Goal: Information Seeking & Learning: Learn about a topic

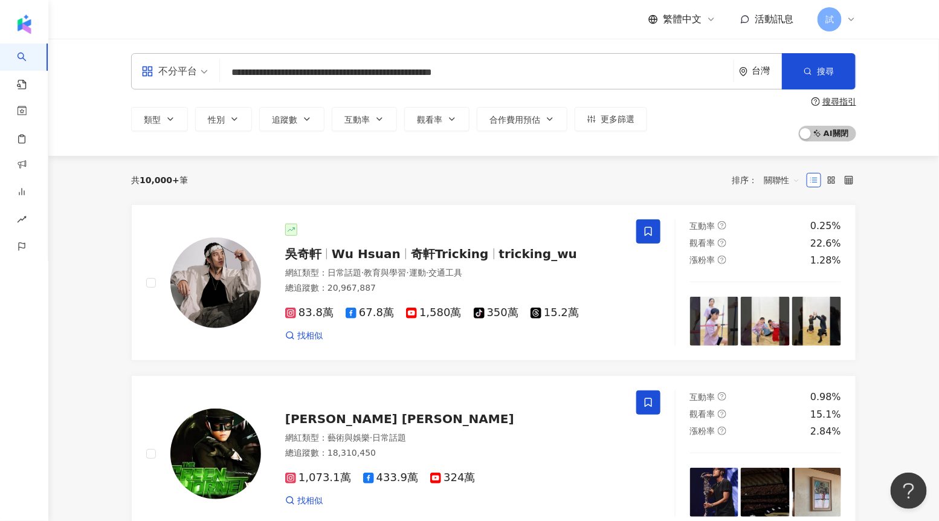
drag, startPoint x: 423, startPoint y: 71, endPoint x: 545, endPoint y: 71, distance: 122.1
click at [545, 71] on input "**********" at bounding box center [477, 72] width 504 height 23
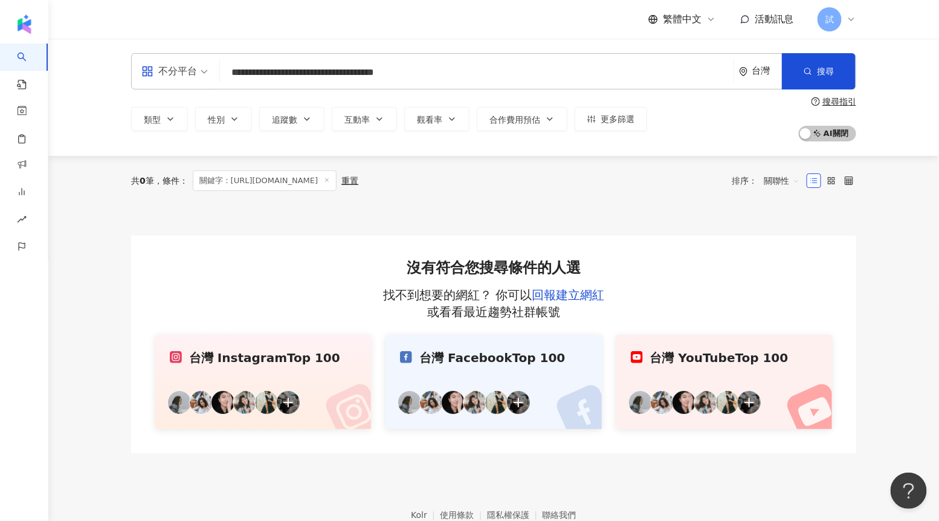
drag, startPoint x: 362, startPoint y: 80, endPoint x: 251, endPoint y: 79, distance: 110.6
click at [251, 79] on input "**********" at bounding box center [477, 72] width 504 height 23
drag, startPoint x: 230, startPoint y: 73, endPoint x: 363, endPoint y: 73, distance: 133.0
click at [363, 73] on input "**********" at bounding box center [477, 72] width 504 height 23
type input "**********"
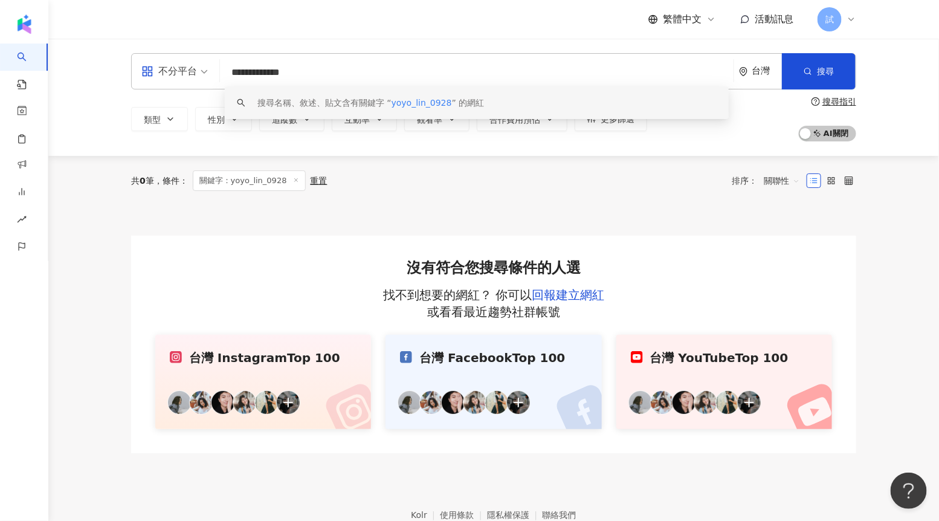
click at [383, 74] on input "**********" at bounding box center [477, 72] width 504 height 23
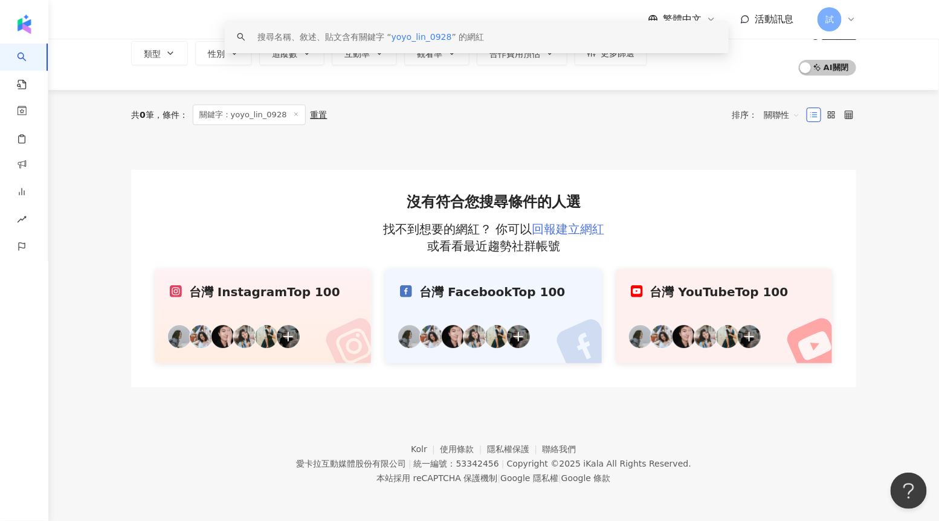
click at [567, 225] on link "回報建立網紅" at bounding box center [568, 229] width 73 height 15
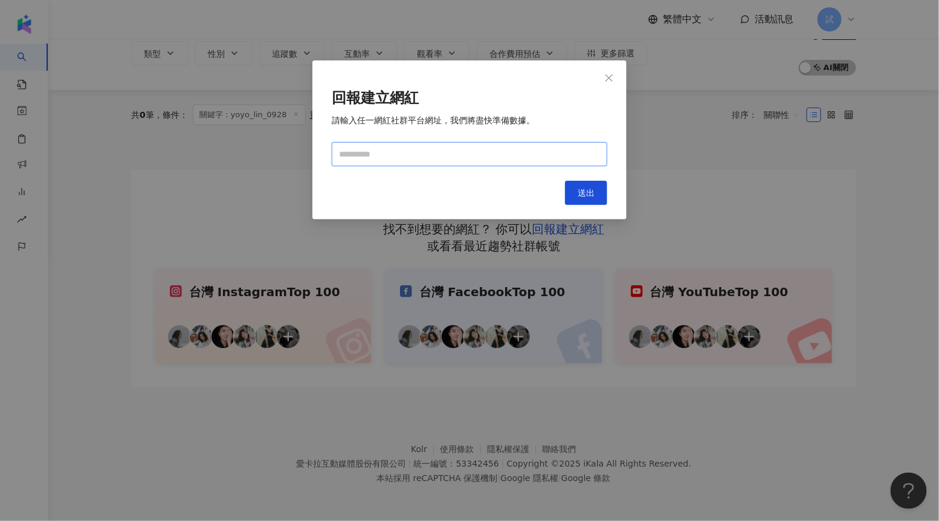
click at [418, 158] on input "text" at bounding box center [470, 154] width 276 height 24
paste input "**********"
type input "**********"
click at [574, 187] on button "送出" at bounding box center [586, 193] width 42 height 24
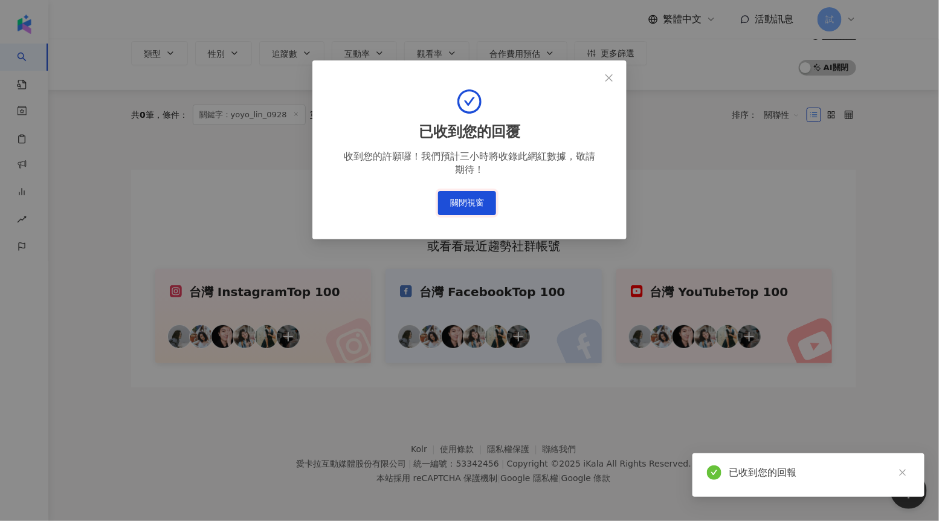
click at [478, 208] on button "關閉視窗" at bounding box center [467, 203] width 58 height 24
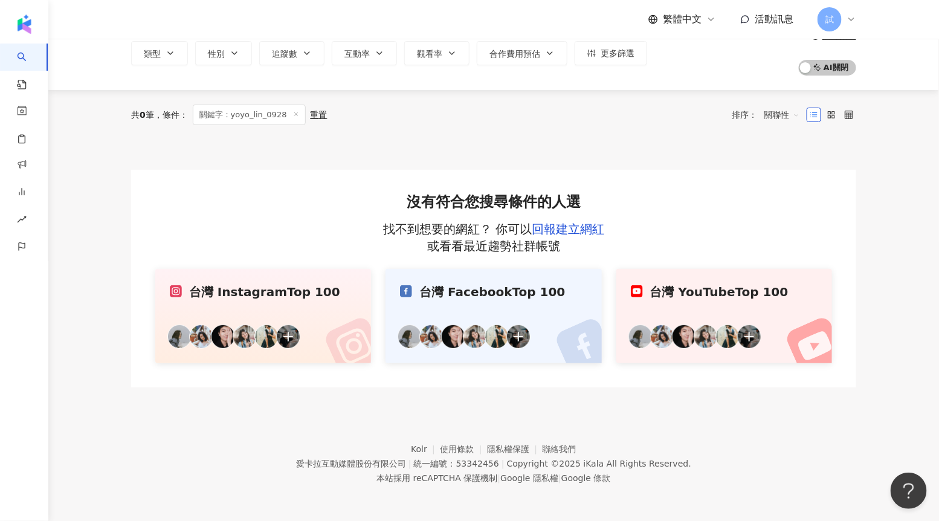
scroll to position [0, 0]
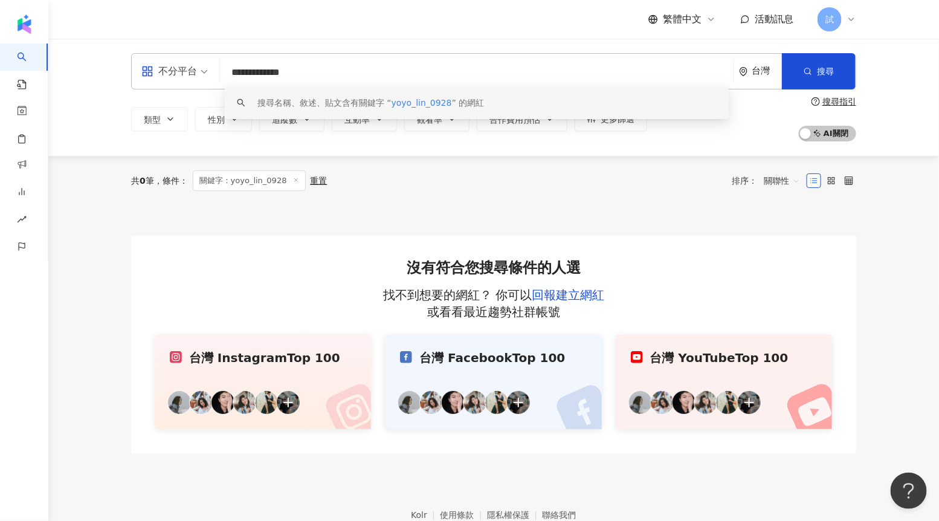
drag, startPoint x: 311, startPoint y: 70, endPoint x: 190, endPoint y: 71, distance: 121.5
click at [190, 71] on div "**********" at bounding box center [493, 71] width 725 height 36
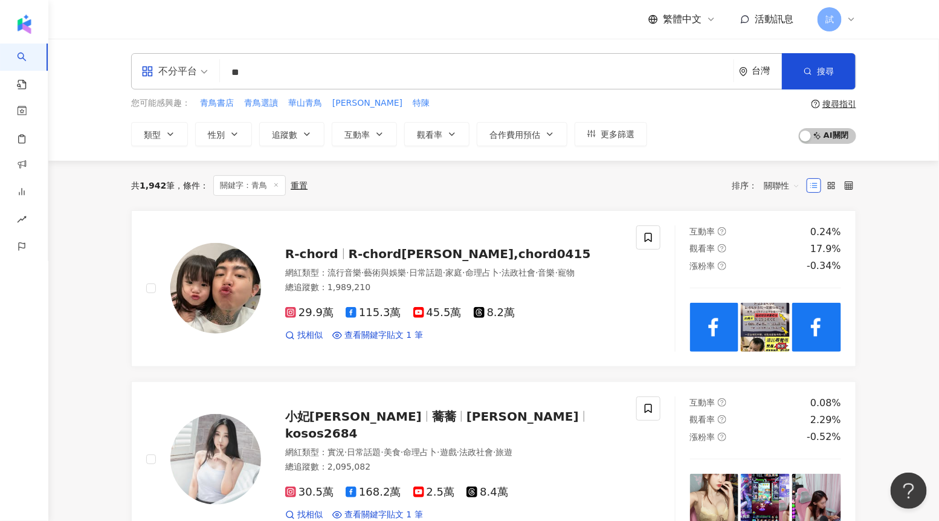
click at [198, 167] on div "共 1,942 筆 條件 ： 關鍵字：青鳥 重置 排序： 關聯性" at bounding box center [493, 186] width 725 height 50
click at [773, 189] on span "關聯性" at bounding box center [782, 185] width 36 height 19
click at [777, 224] on div "追蹤數" at bounding box center [782, 230] width 30 height 13
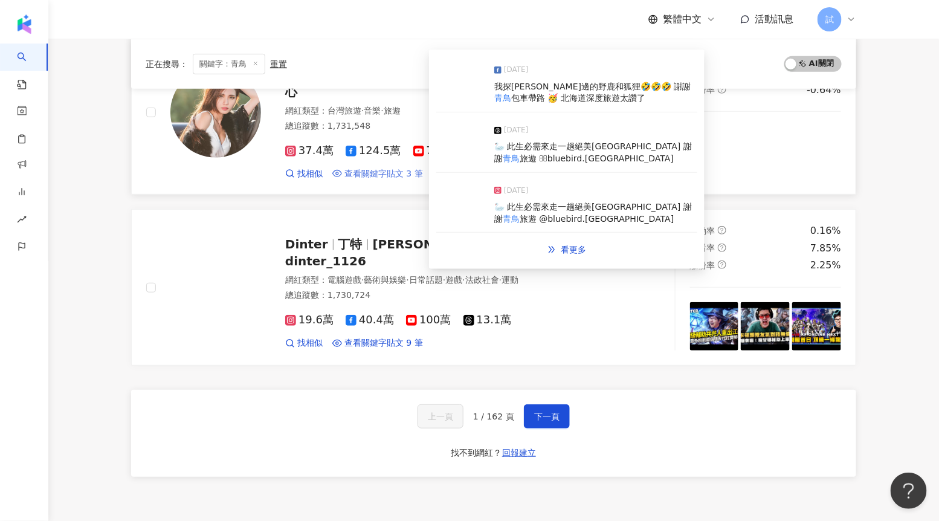
scroll to position [2001, 0]
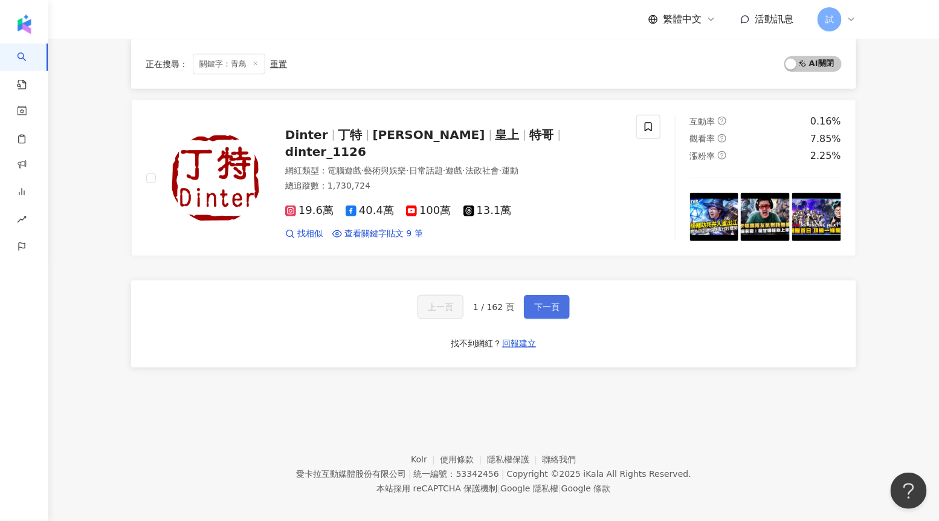
click at [554, 302] on span "下一頁" at bounding box center [546, 307] width 25 height 10
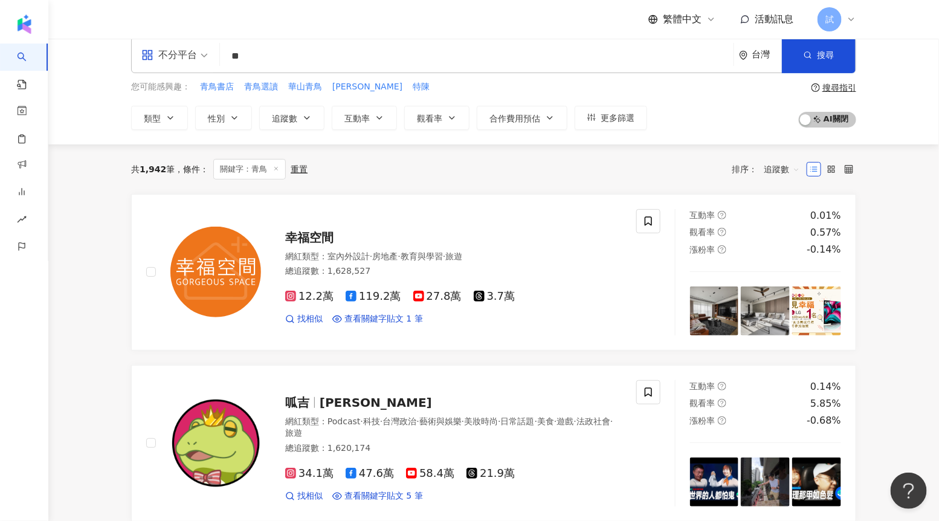
scroll to position [0, 0]
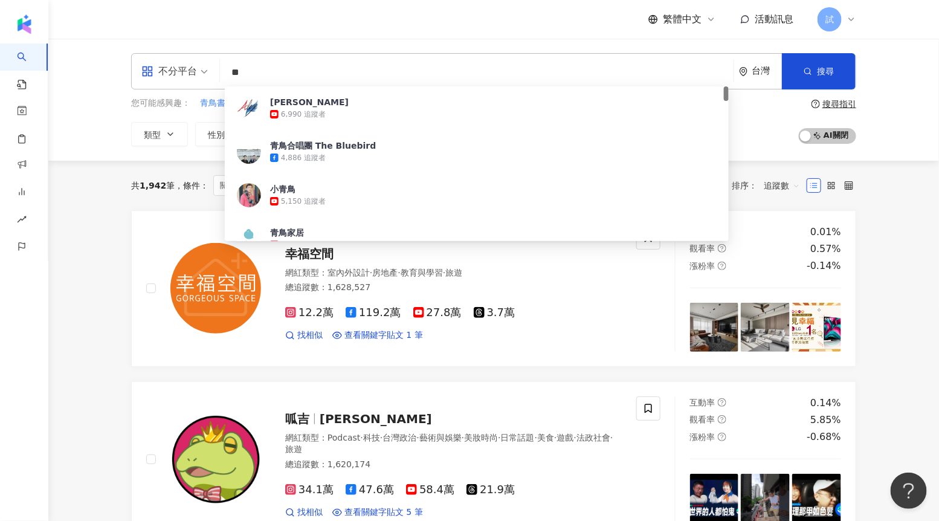
drag, startPoint x: 279, startPoint y: 78, endPoint x: 197, endPoint y: 78, distance: 81.6
click at [198, 78] on div "不分平台 ** 台灣 搜尋 d25fce04-d8c5-4082-a96a-7bb8c48bb216 Alex青鳥 6,990 追蹤者 青鳥合唱團 The B…" at bounding box center [493, 71] width 725 height 36
paste input "*****"
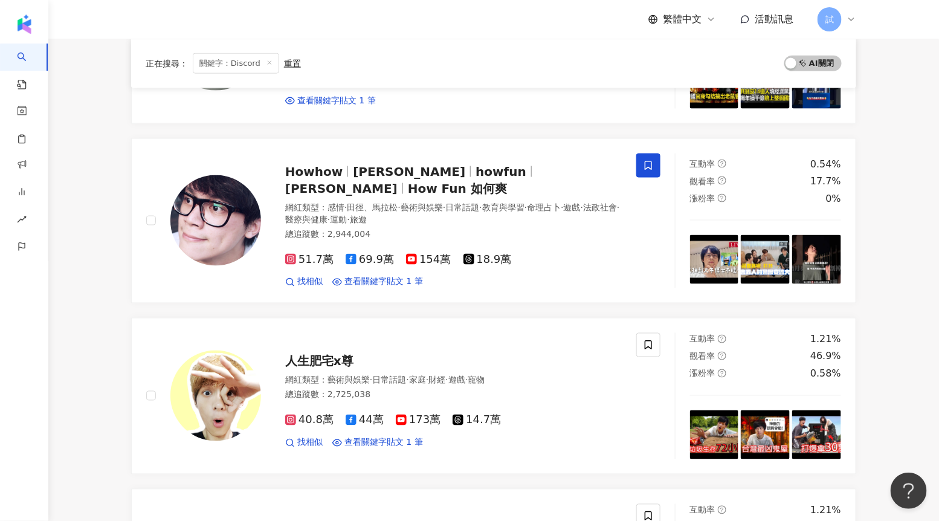
scroll to position [598, 0]
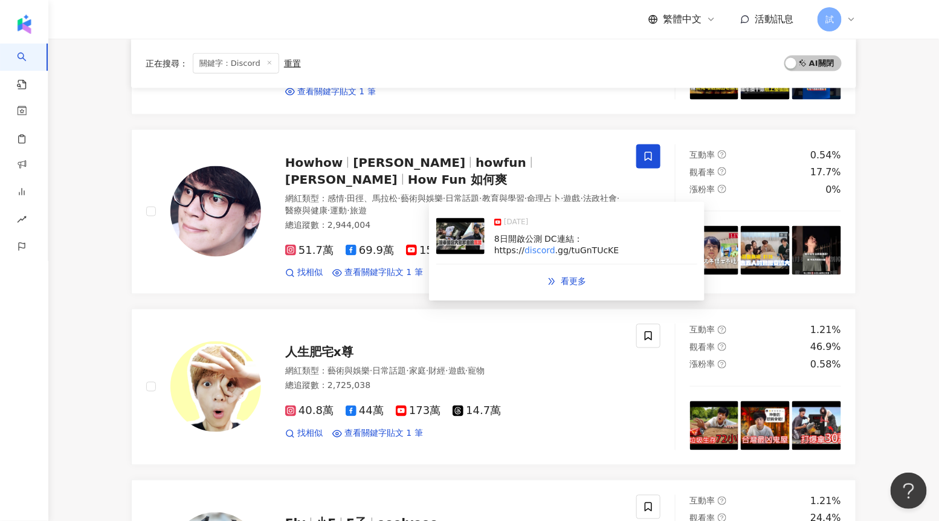
click at [437, 246] on img at bounding box center [460, 236] width 48 height 36
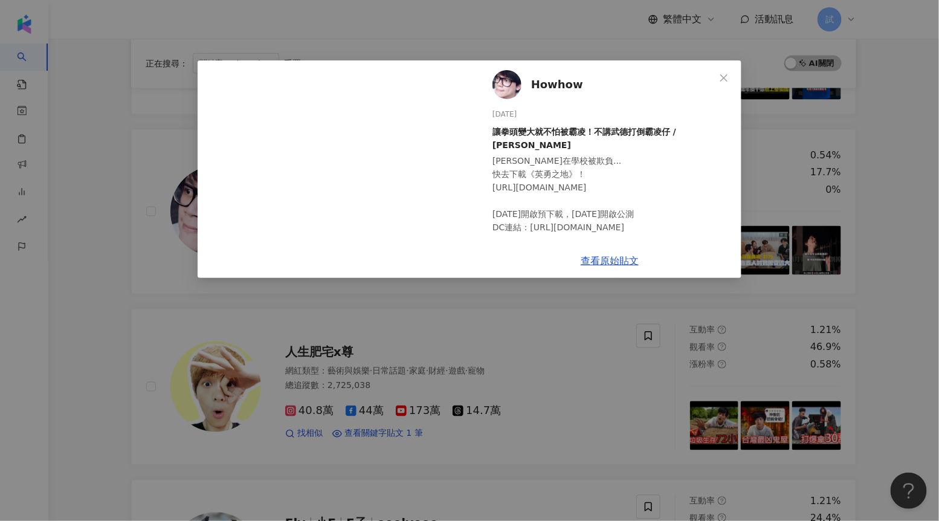
click at [898, 208] on div "Howhow 2025/8/8 讓拳頭變大就不怕被霸凌！不講武德打倒霸凌仔 / HowFun 阿明在學校被欺負... 快去下載《英勇之地》！ https://…" at bounding box center [469, 260] width 939 height 521
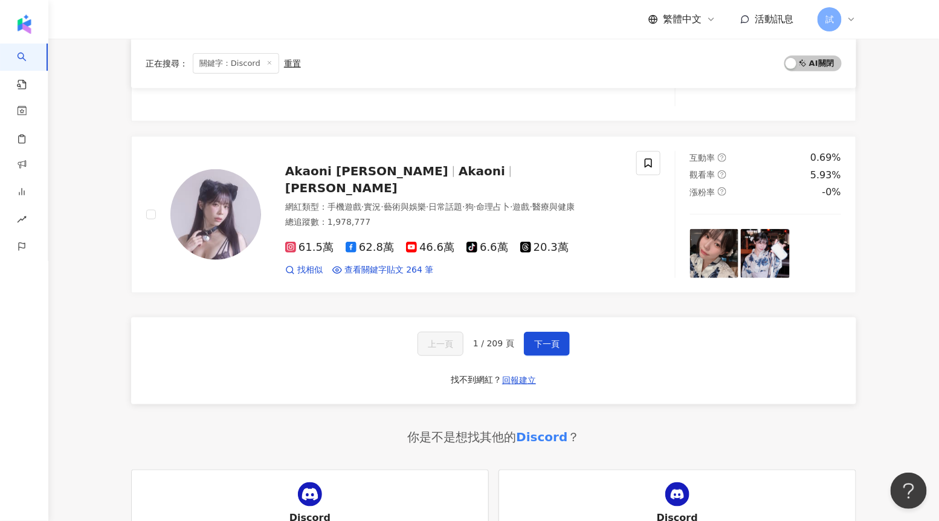
scroll to position [2004, 0]
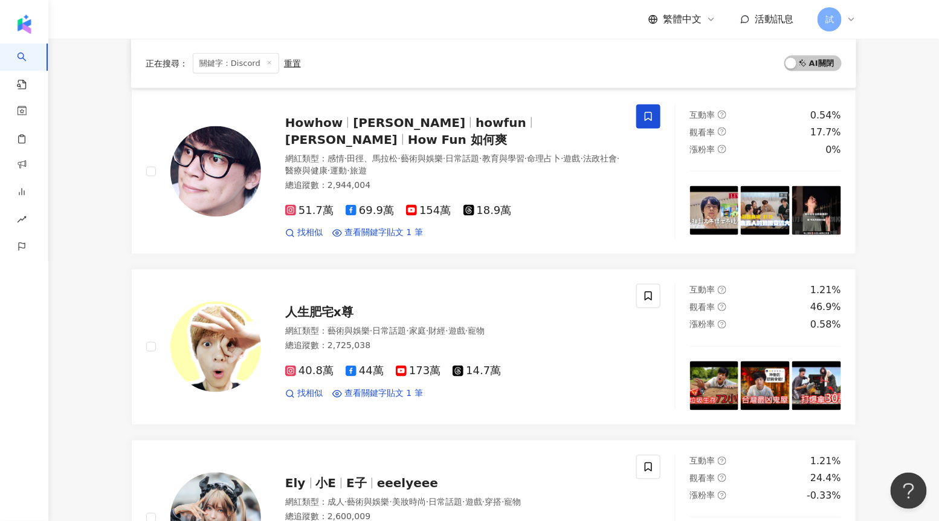
scroll to position [617, 0]
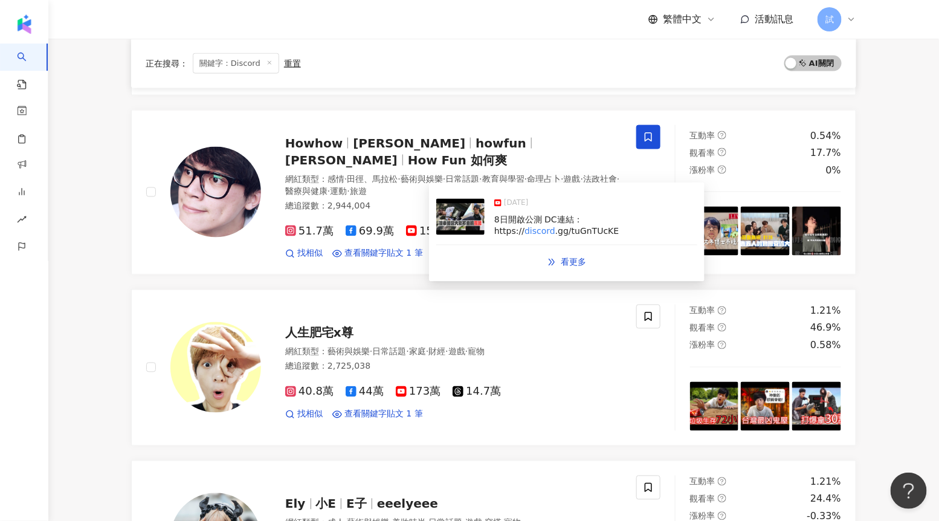
click at [461, 228] on img at bounding box center [460, 217] width 48 height 36
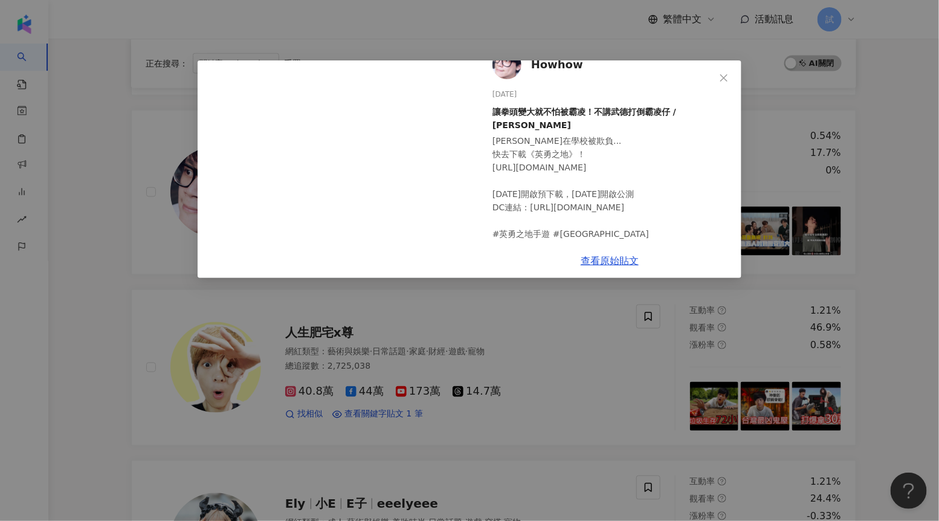
scroll to position [21, 0]
click at [886, 74] on div "Howhow 2025/8/8 讓拳頭變大就不怕被霸凌！不講武德打倒霸凌仔 / HowFun 阿明在學校被欺負... 快去下載《英勇之地》！ https://…" at bounding box center [469, 260] width 939 height 521
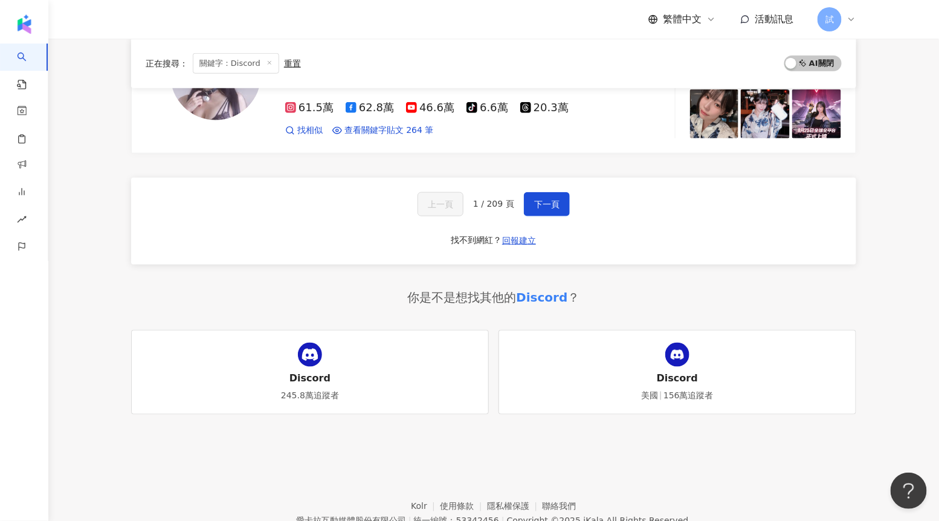
scroll to position [2182, 0]
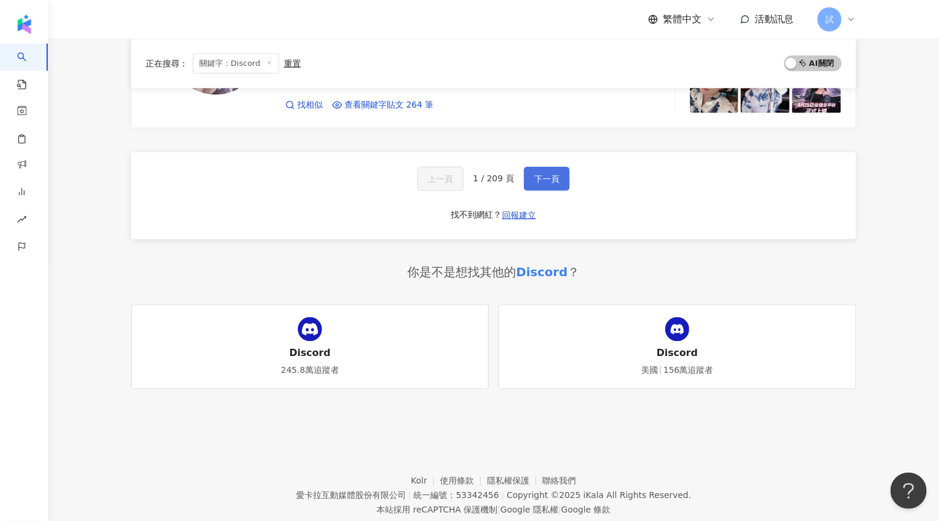
click at [565, 167] on button "下一頁" at bounding box center [547, 179] width 46 height 24
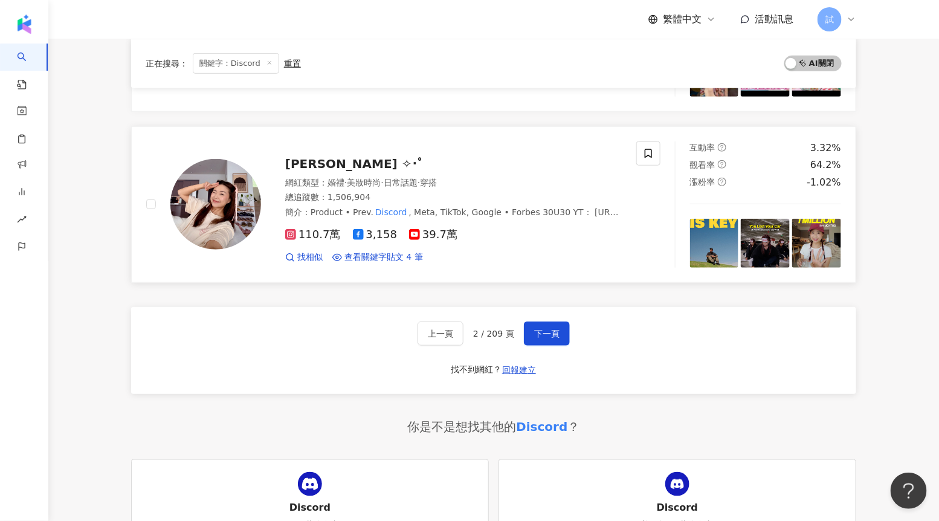
scroll to position [1979, 0]
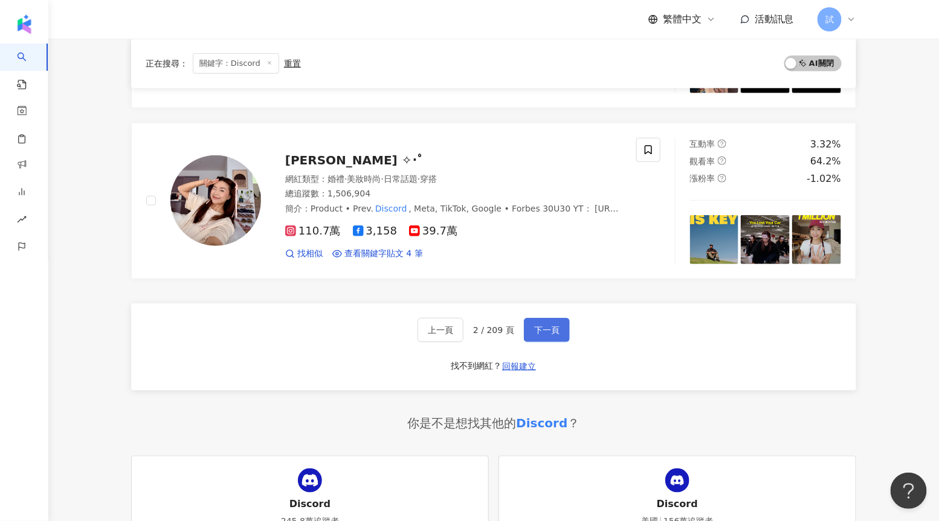
click at [539, 318] on button "下一頁" at bounding box center [547, 330] width 46 height 24
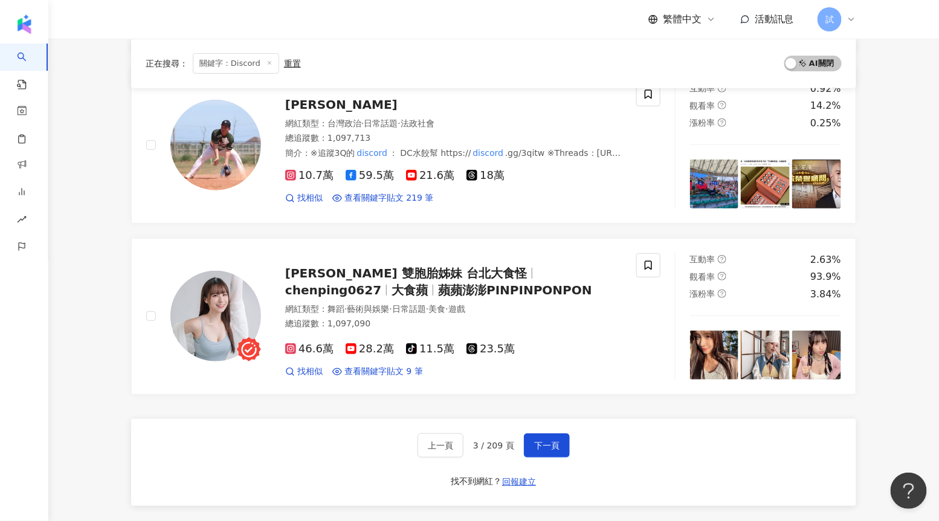
scroll to position [1861, 0]
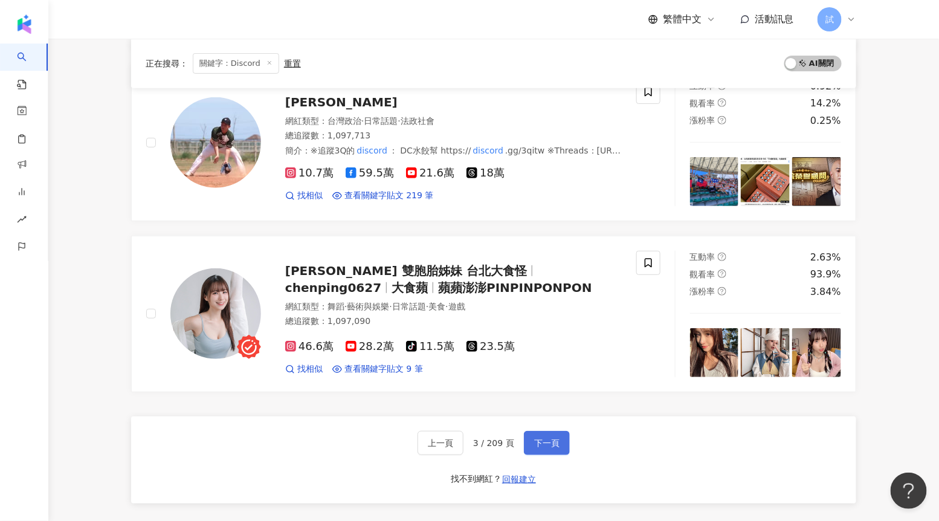
click at [563, 436] on button "下一頁" at bounding box center [547, 443] width 46 height 24
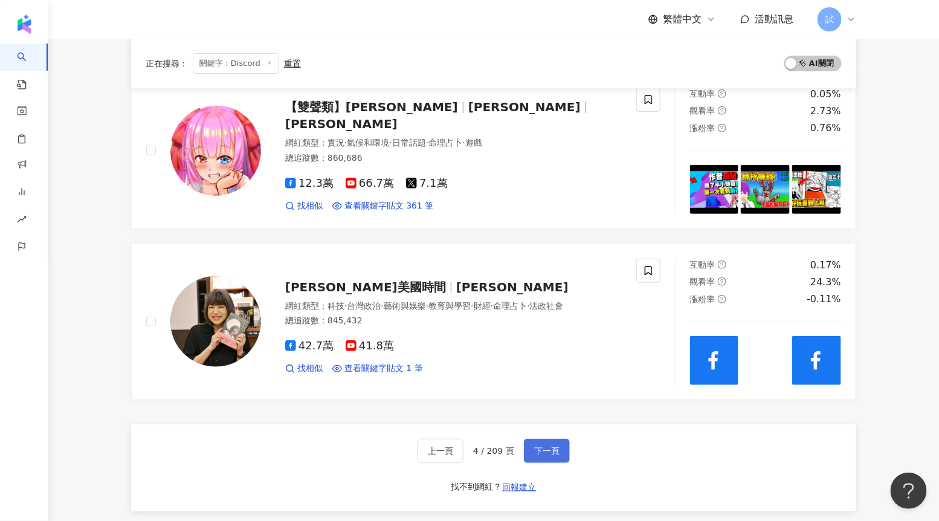
scroll to position [1996, 0]
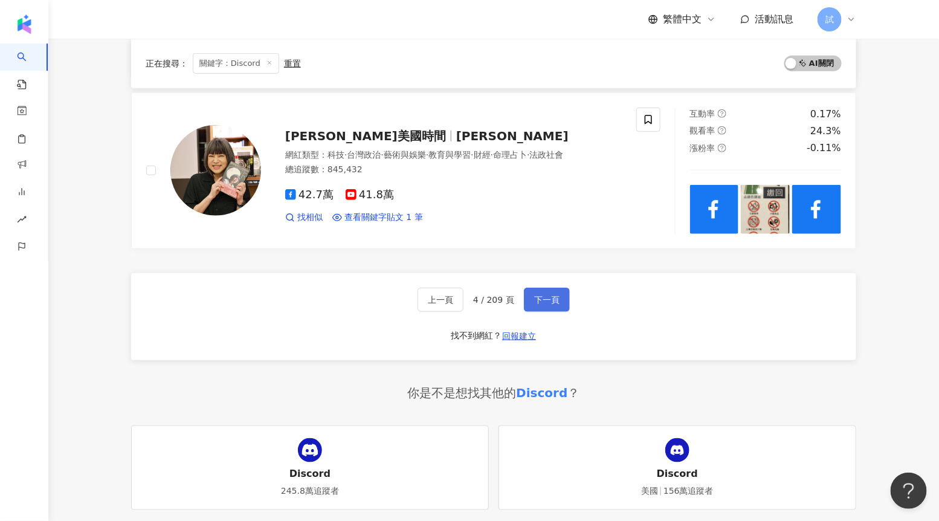
click at [558, 299] on span "下一頁" at bounding box center [546, 300] width 25 height 10
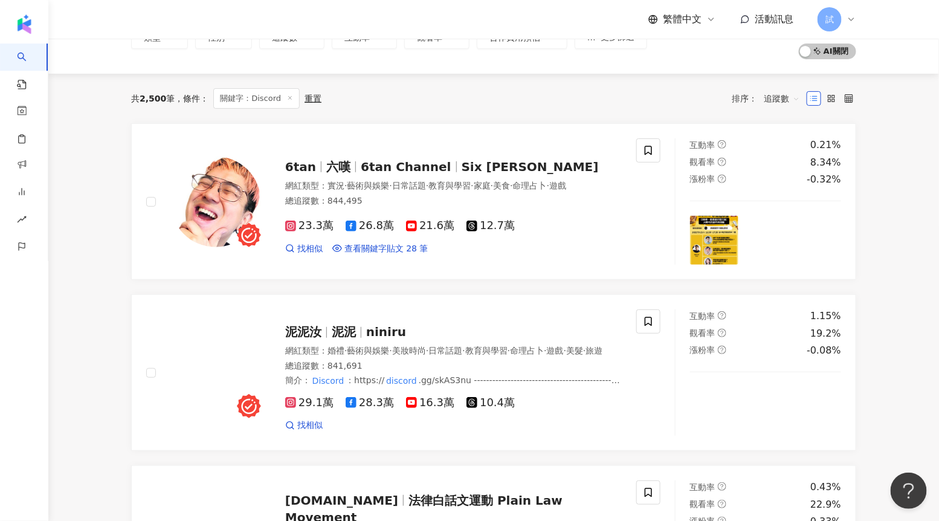
scroll to position [85, 0]
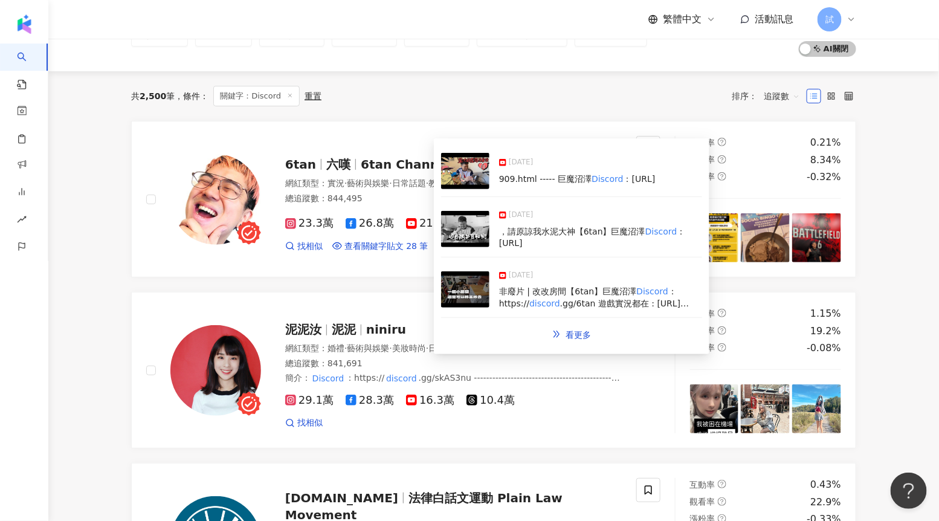
click at [458, 234] on img at bounding box center [465, 229] width 48 height 36
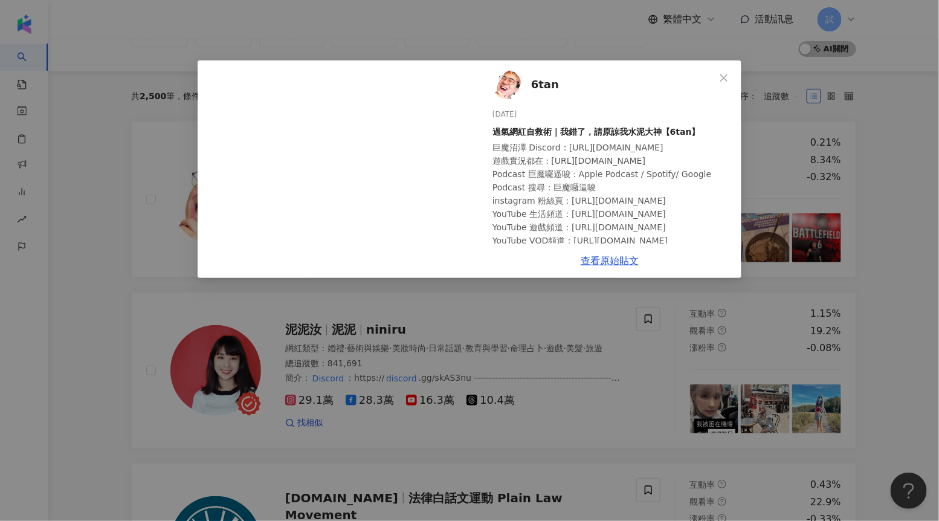
click at [129, 278] on div "6tan 2025/8/30 過氣網紅自救術｜我錯了，請原諒我水泥大神【6tan】 巨魔沼澤 Discord：https://discord.gg/6tan …" at bounding box center [469, 260] width 939 height 521
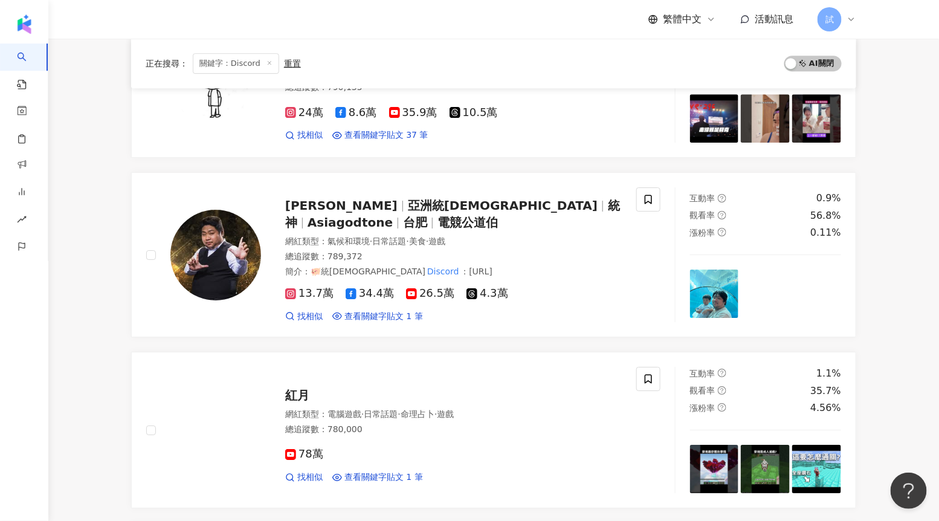
scroll to position [1344, 0]
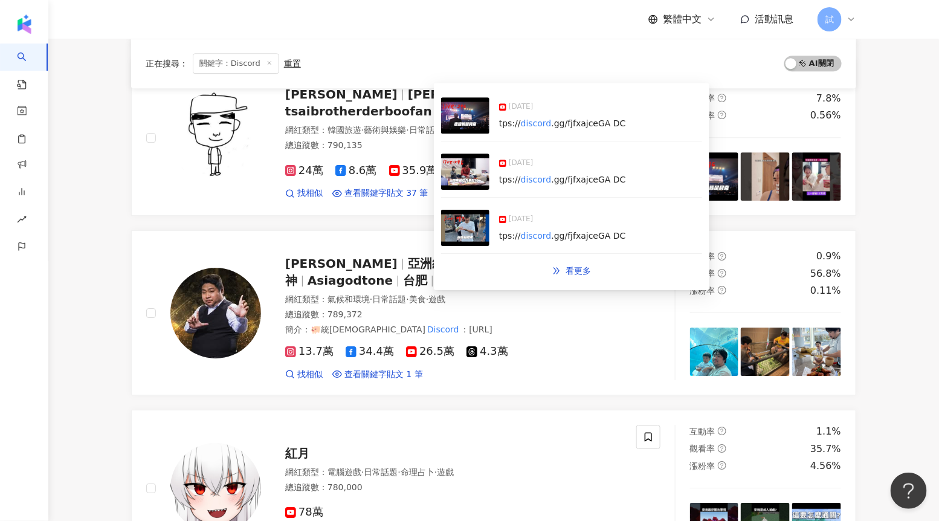
click at [455, 179] on img at bounding box center [465, 172] width 48 height 36
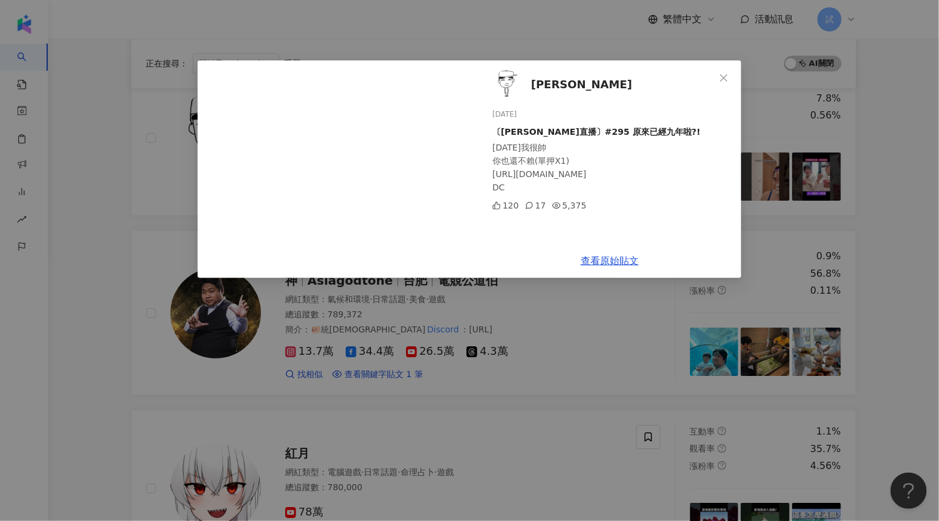
click at [128, 268] on div "蔡哥 2025/9/24 〔蔡哥直播〕#295 原來已經九年啦?! 今天我很帥 你也還不賴(單押X1) https://discord.gg/fjfxajce…" at bounding box center [469, 260] width 939 height 521
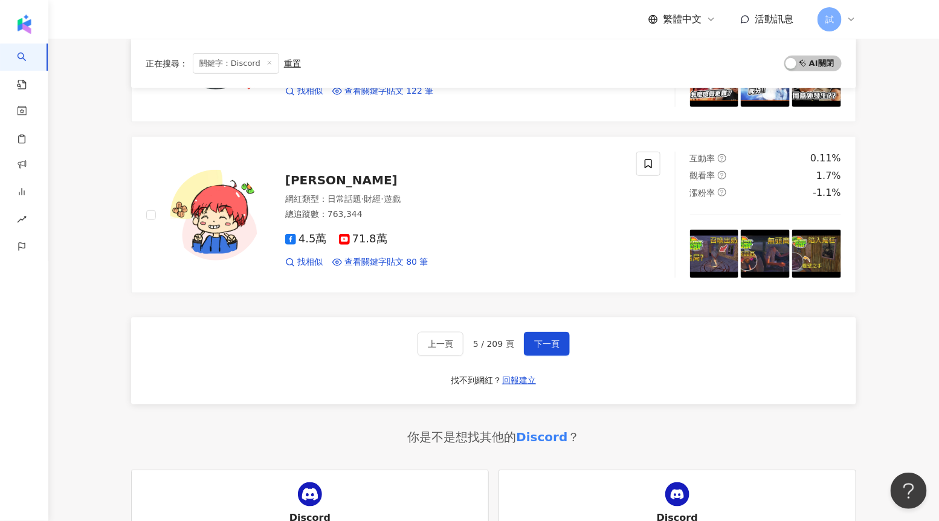
scroll to position [1970, 0]
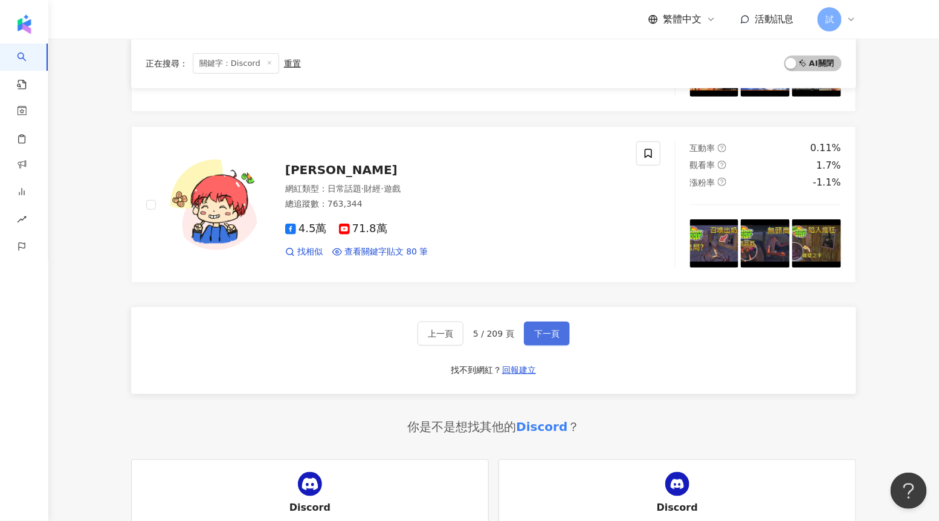
click at [549, 329] on span "下一頁" at bounding box center [546, 334] width 25 height 10
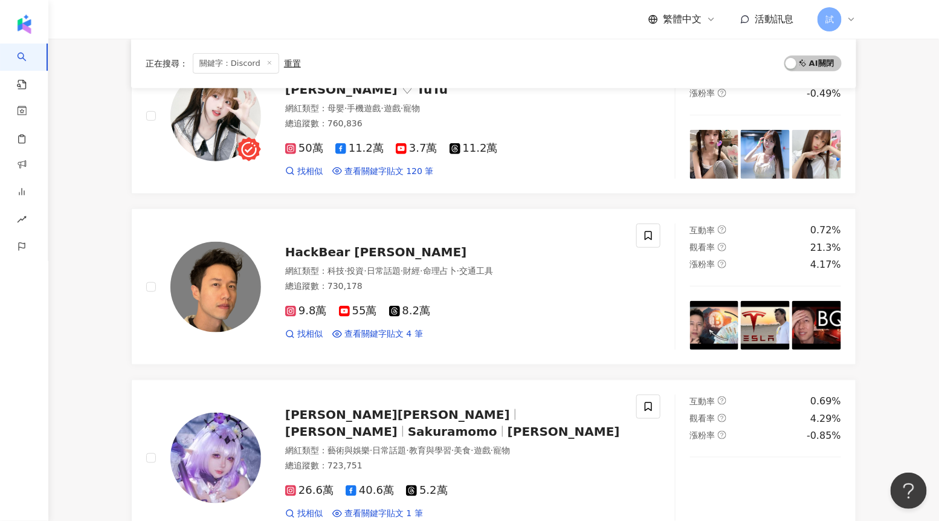
scroll to position [344, 0]
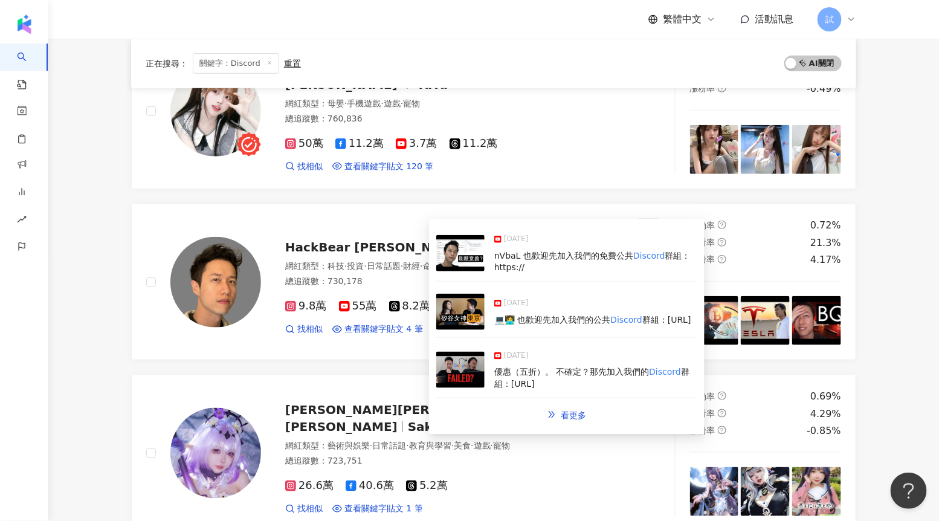
click at [460, 327] on img at bounding box center [460, 312] width 48 height 36
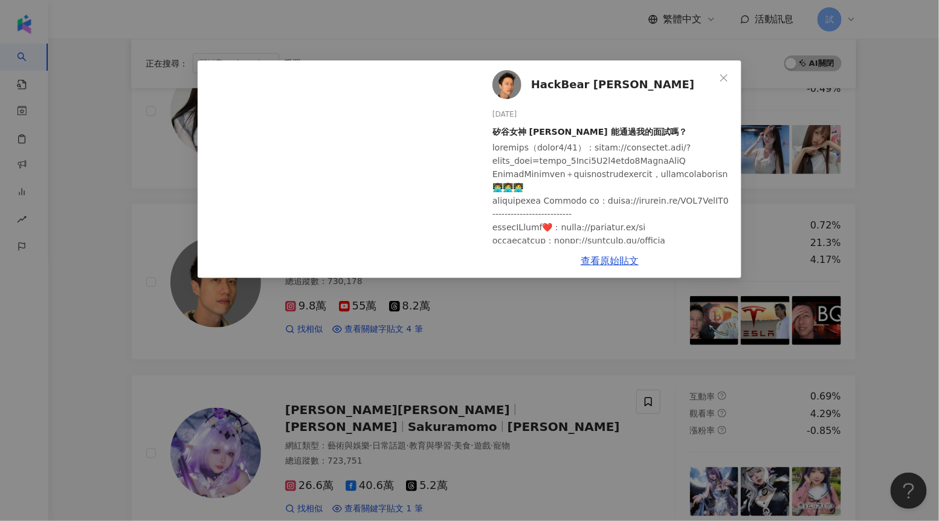
click at [478, 368] on div "HackBear 泰瑞 2025/8/6 矽谷女神 Kelly 能通過我的面試嗎？ 2,717 292 18.4萬 查看原始貼文" at bounding box center [469, 260] width 939 height 521
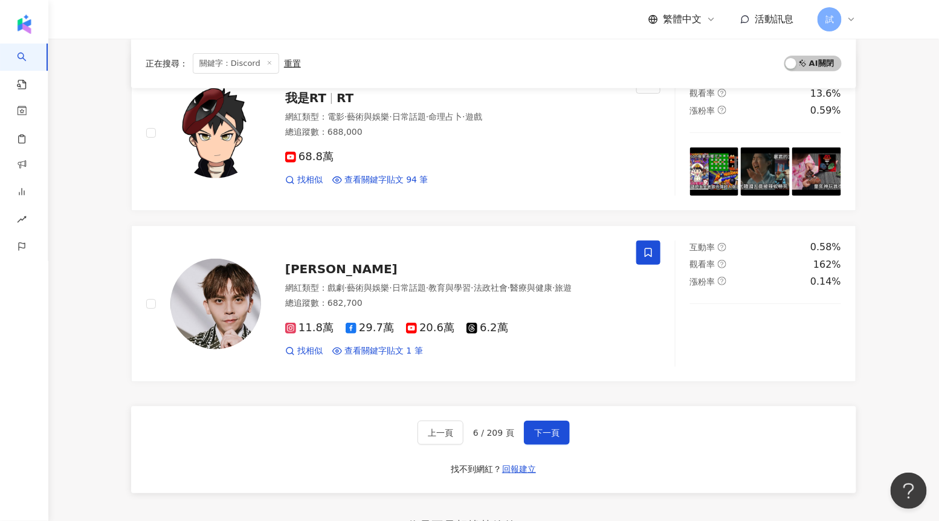
scroll to position [1875, 0]
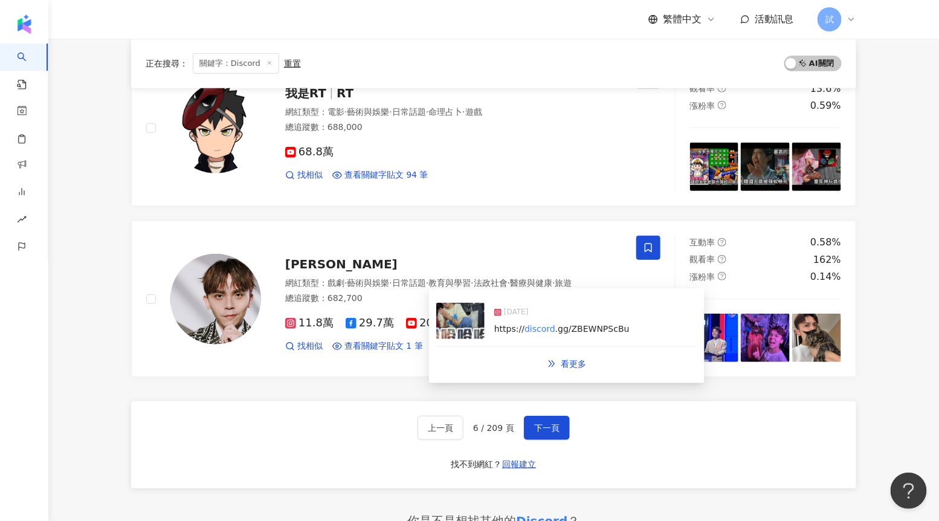
click at [455, 328] on img at bounding box center [460, 321] width 48 height 36
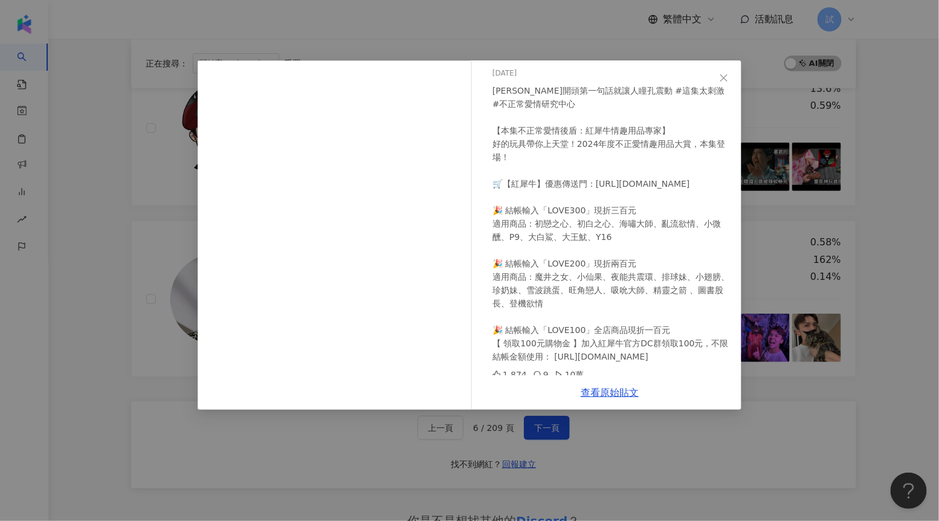
scroll to position [47, 0]
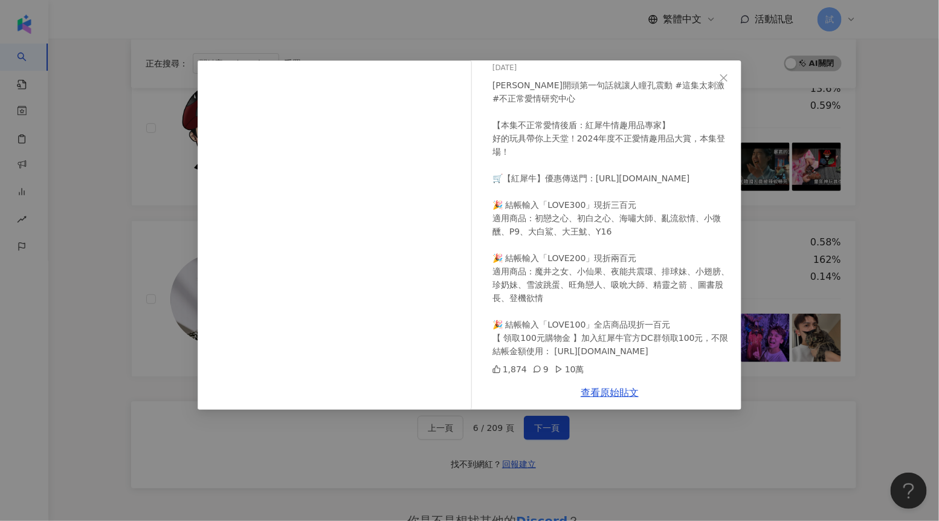
click at [646, 424] on div "不正常愛情研究中心 2024/12/5 宇珊開頭第一句話就讓人瞳孔震動 #這集太刺激 #不正常愛情研究中心 【本集不正常愛情後盾：紅犀牛情趣用品專家】 好的玩…" at bounding box center [469, 260] width 939 height 521
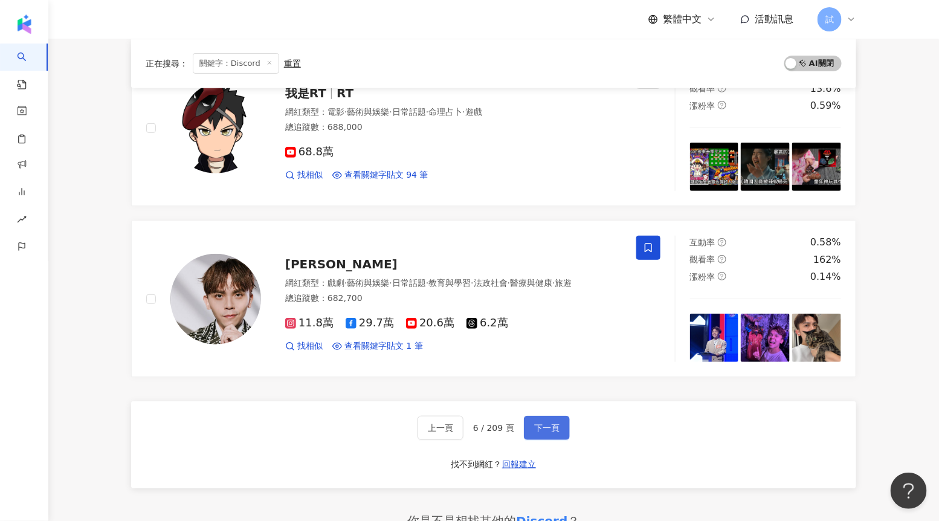
click at [547, 423] on span "下一頁" at bounding box center [546, 428] width 25 height 10
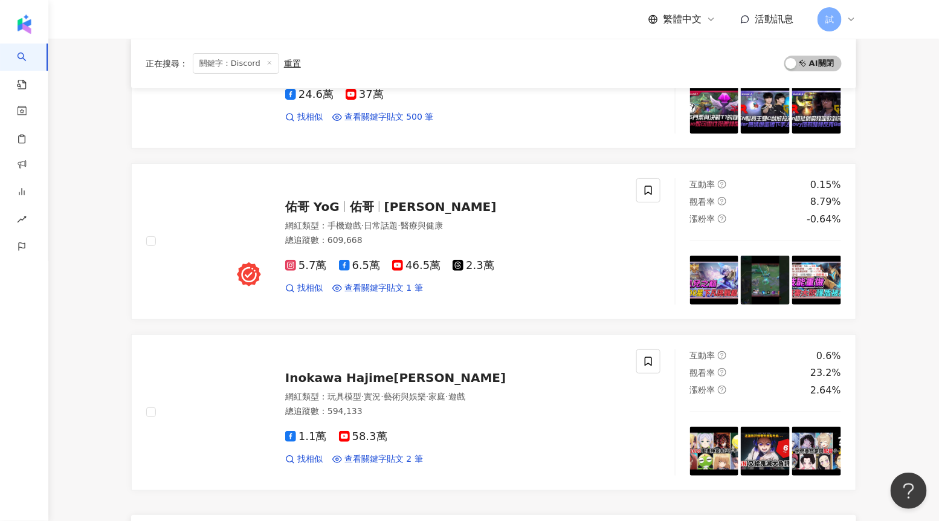
scroll to position [1772, 0]
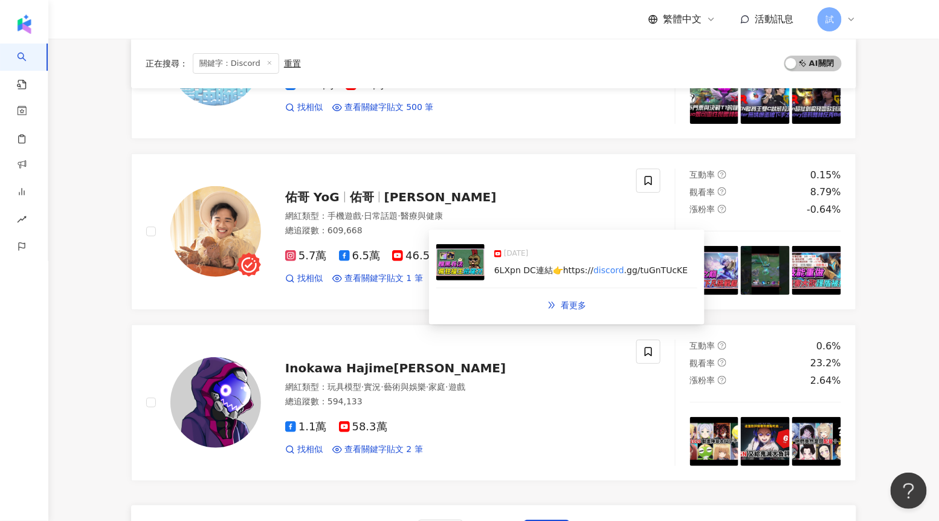
click at [453, 267] on img at bounding box center [460, 262] width 48 height 36
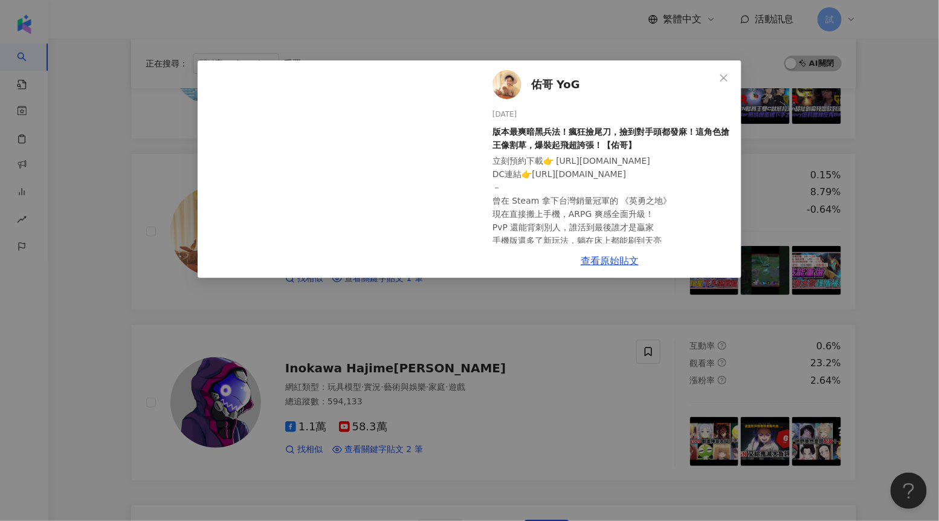
click at [439, 312] on div "佑哥 YoG 2025/8/2 版本最爽暗黑兵法！瘋狂撿尾刀，撿到對手頭都發麻！這角色搶王像割草，爆裝起飛超誇張！【佑哥】 立刻預約下載👉 https://h…" at bounding box center [469, 260] width 939 height 521
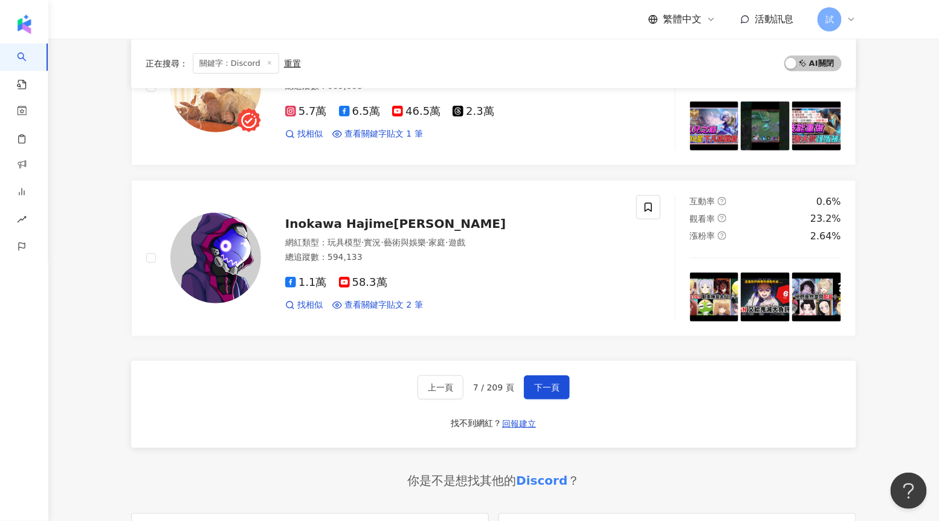
scroll to position [1961, 0]
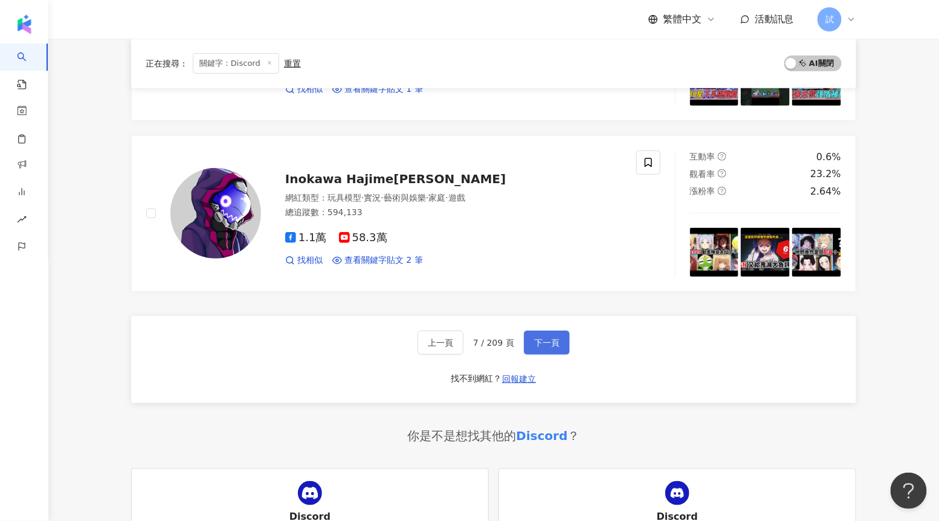
click at [556, 343] on span "下一頁" at bounding box center [546, 343] width 25 height 10
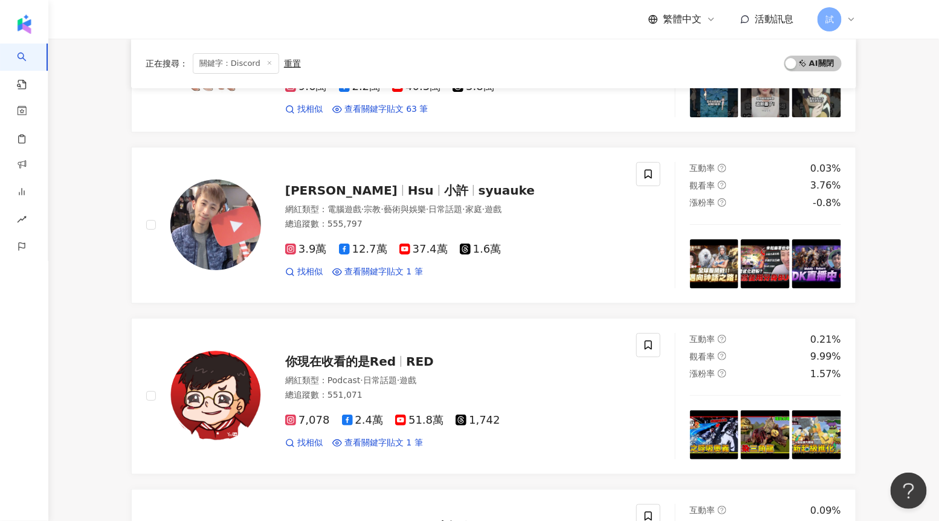
scroll to position [1620, 0]
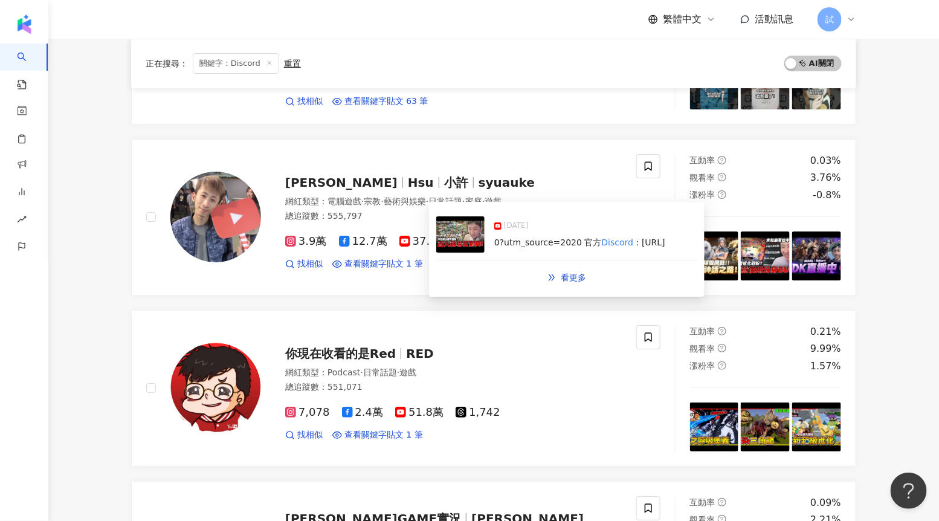
click at [465, 244] on img at bounding box center [460, 234] width 48 height 36
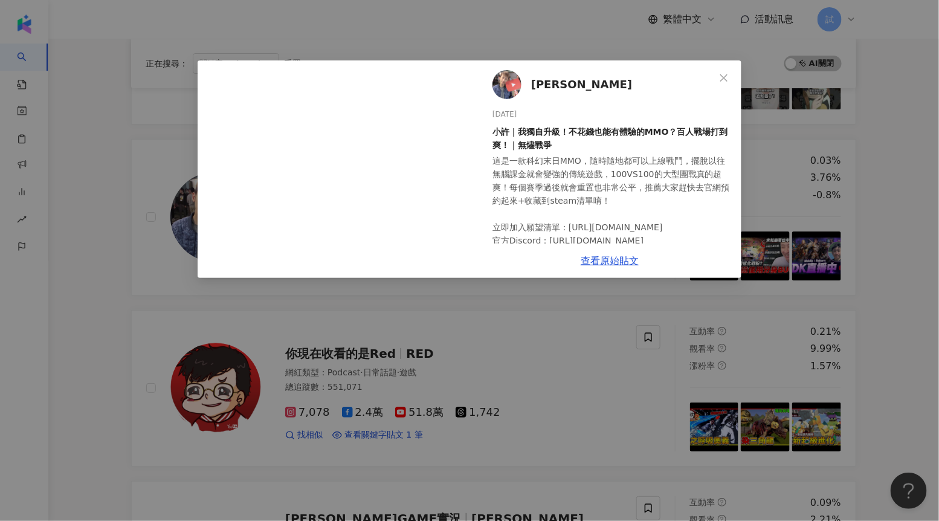
click at [488, 336] on div "許小許 2025/6/20 小許｜我獨自升級！不花錢也能有體驗的MMO？百人戰場打到爽！｜無燼戰爭 這是一款科幻末日MMO，隨時隨地都可以上線戰鬥，擺脫以往無…" at bounding box center [469, 260] width 939 height 521
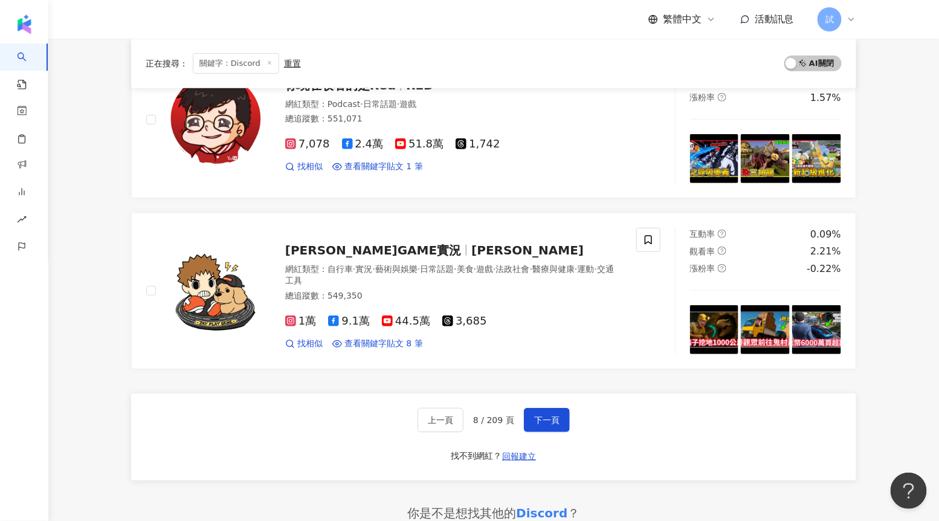
scroll to position [1907, 0]
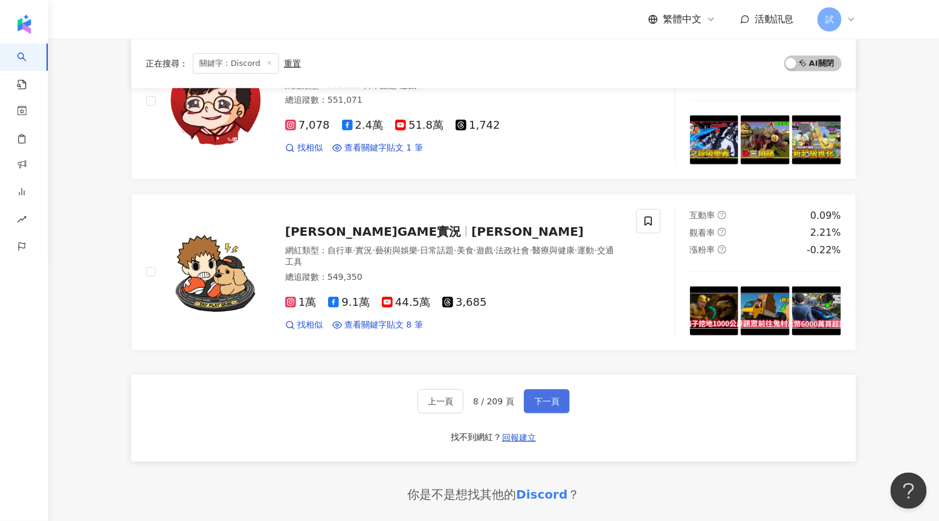
click at [536, 397] on span "下一頁" at bounding box center [546, 402] width 25 height 10
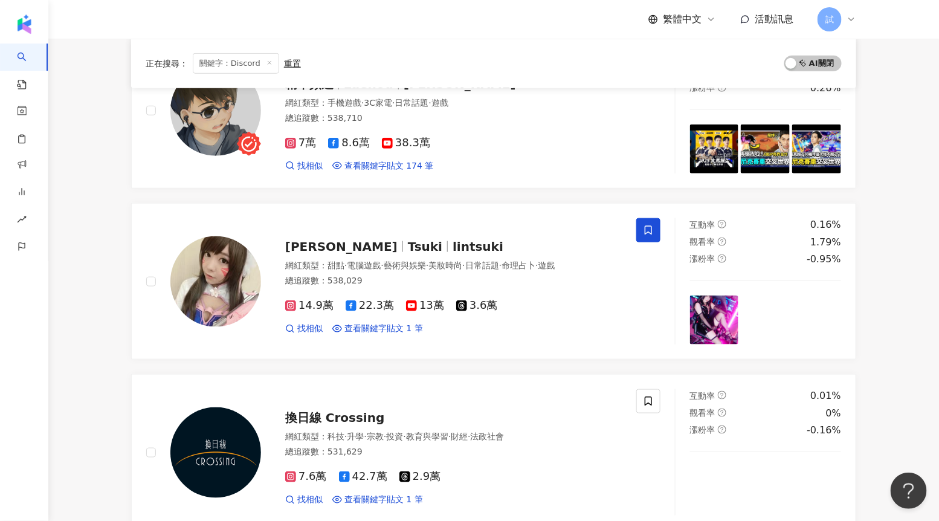
scroll to position [0, 0]
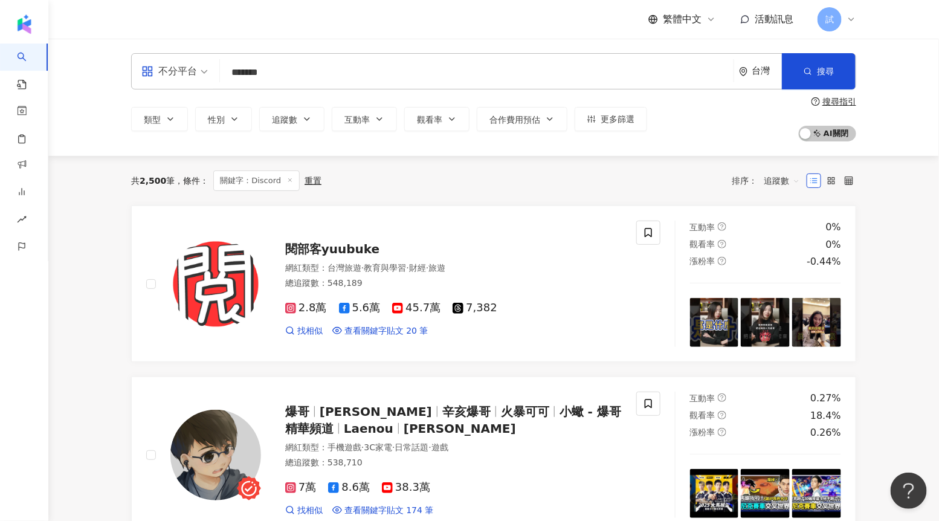
click at [384, 74] on input "*******" at bounding box center [477, 72] width 504 height 23
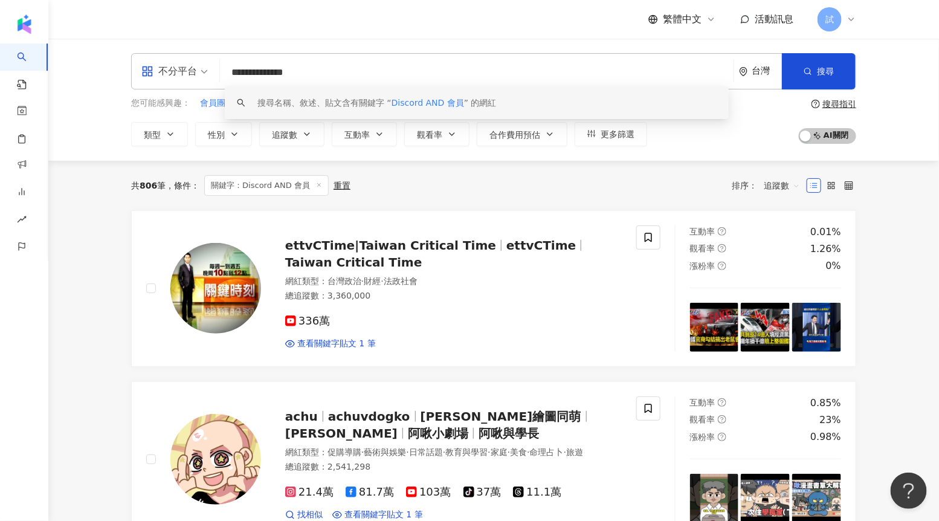
click at [618, 184] on div "共 806 筆 條件 ： 關鍵字：Discord AND 會員 重置 排序： 追蹤數" at bounding box center [493, 185] width 725 height 21
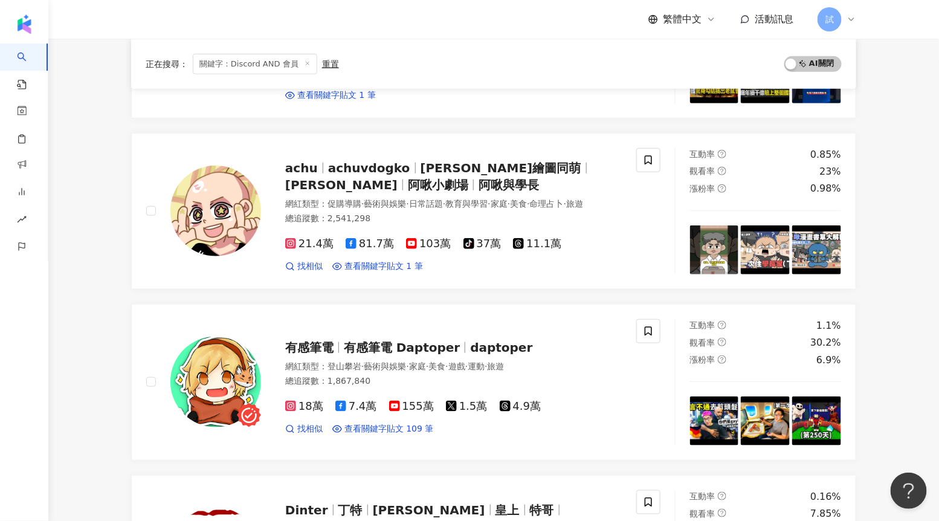
scroll to position [287, 0]
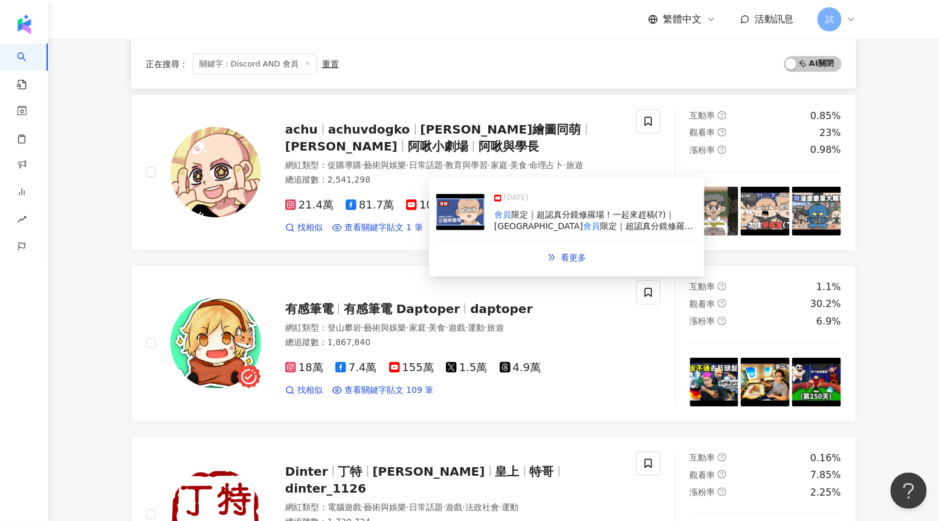
click at [465, 215] on img at bounding box center [460, 212] width 48 height 36
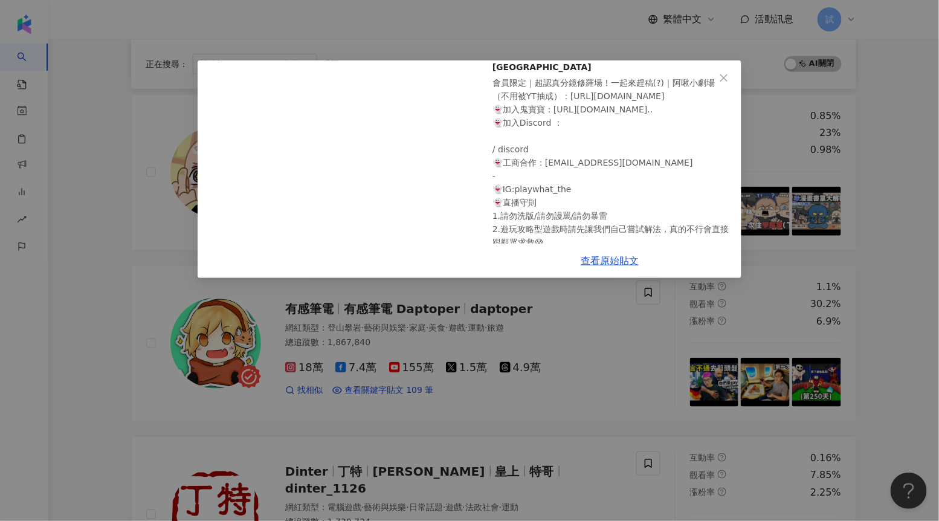
scroll to position [102, 0]
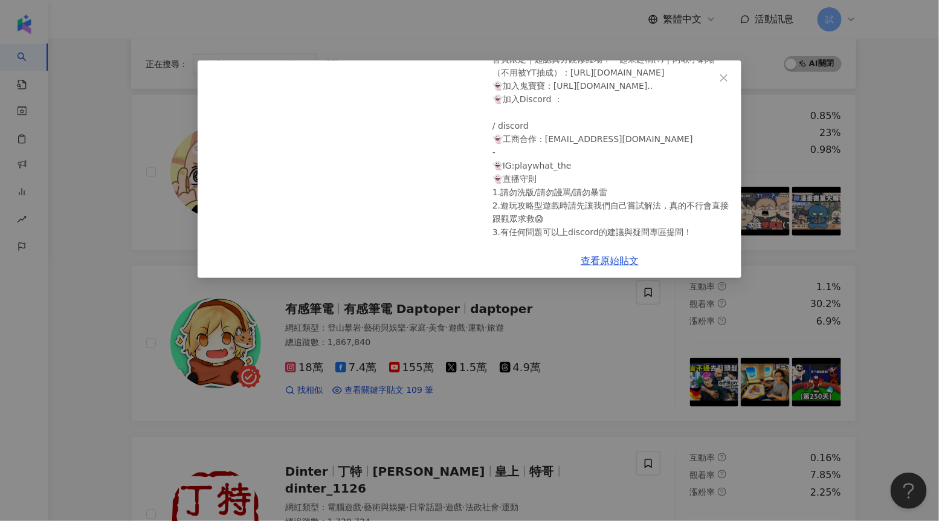
click at [571, 320] on div "achu 2025/3/26 會員限定｜超認真分鏡修羅場！一起來趕稿(?)｜阿啾小劇場 會員限定｜超認真分鏡修羅場！一起來趕稿(?)｜阿啾小劇場 （不用被YT…" at bounding box center [469, 260] width 939 height 521
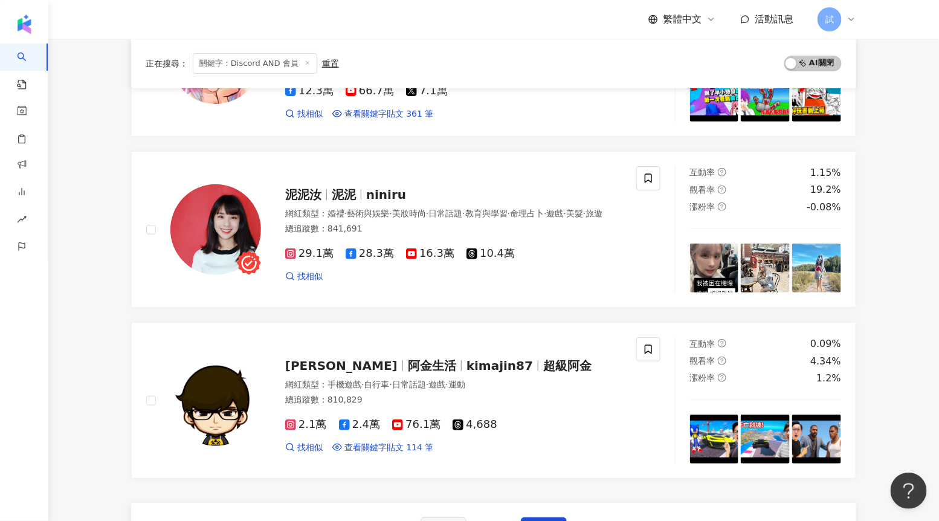
scroll to position [1789, 0]
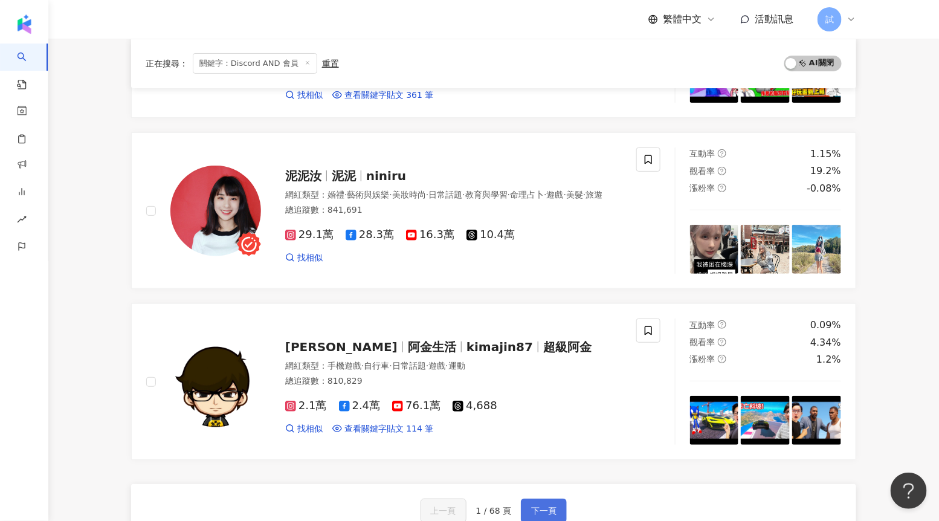
click at [533, 501] on button "下一頁" at bounding box center [544, 511] width 46 height 24
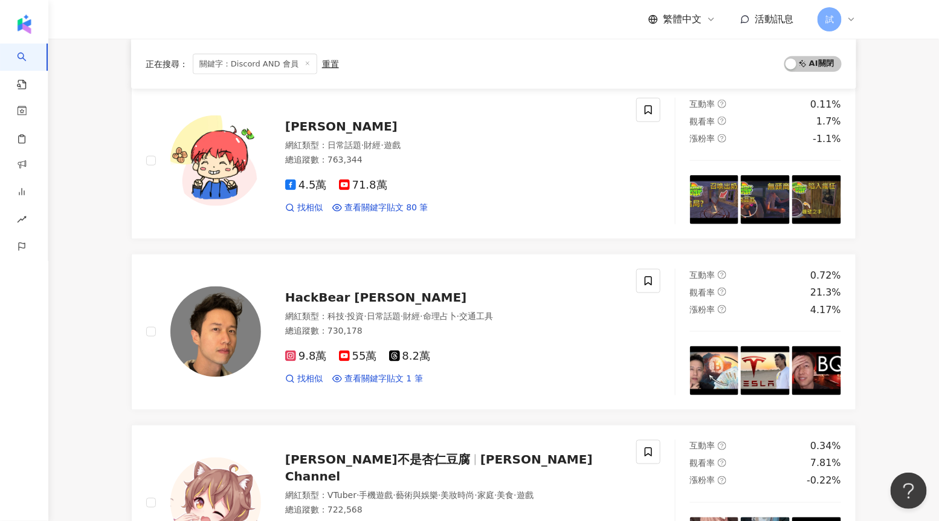
scroll to position [1797, 0]
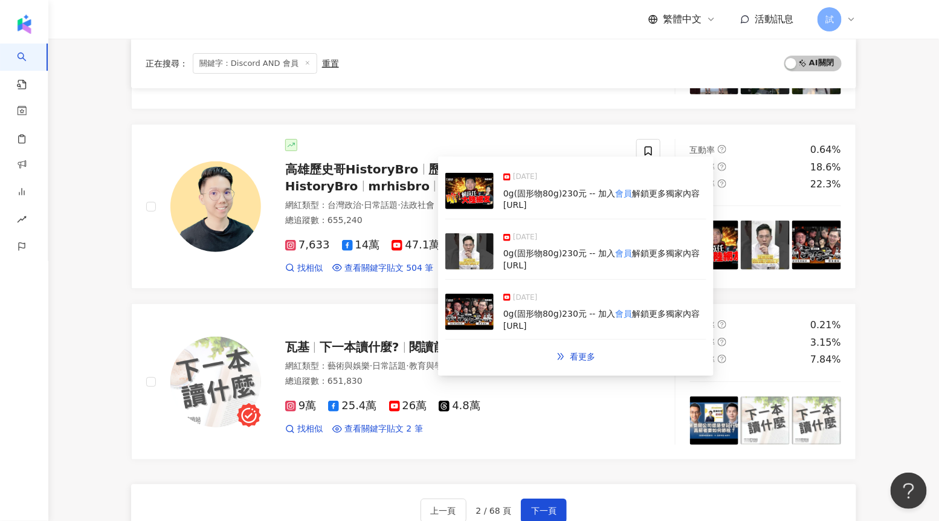
click at [462, 256] on img at bounding box center [470, 251] width 48 height 36
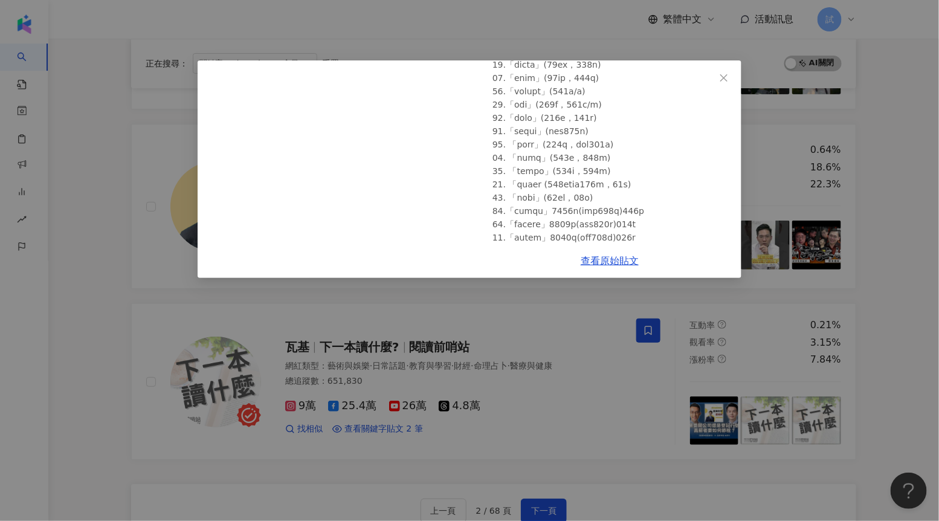
scroll to position [889, 0]
click at [531, 288] on div "高雄歷史哥HistoryBro 2025/9/15 叮叮叮！兩岸問題要我們這代自己扛！【歷史哥快報｜李易修】 543 78 1.8萬 查看原始貼文" at bounding box center [469, 260] width 939 height 521
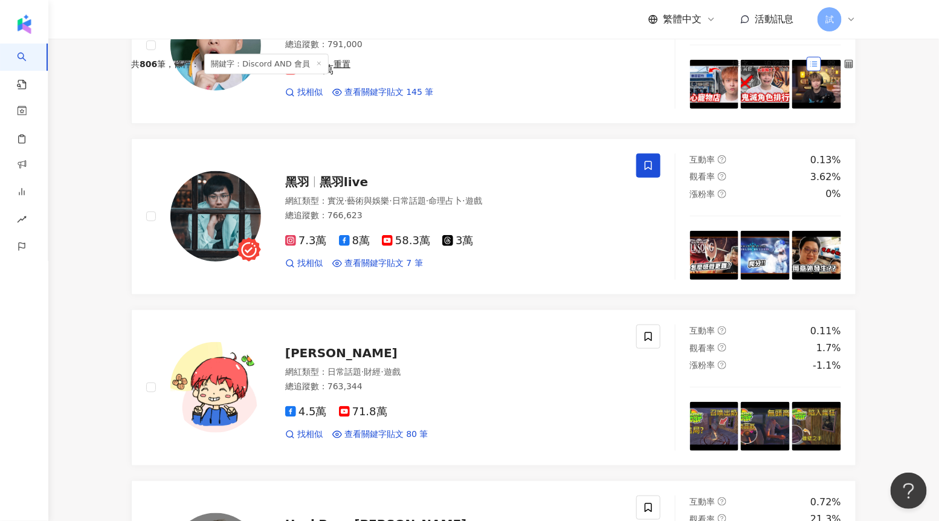
scroll to position [0, 0]
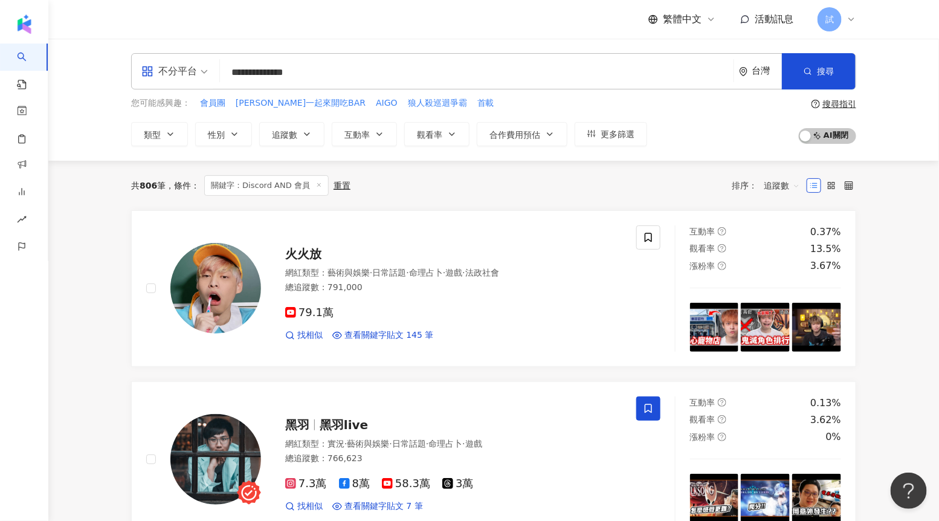
click at [321, 73] on input "**********" at bounding box center [477, 72] width 504 height 23
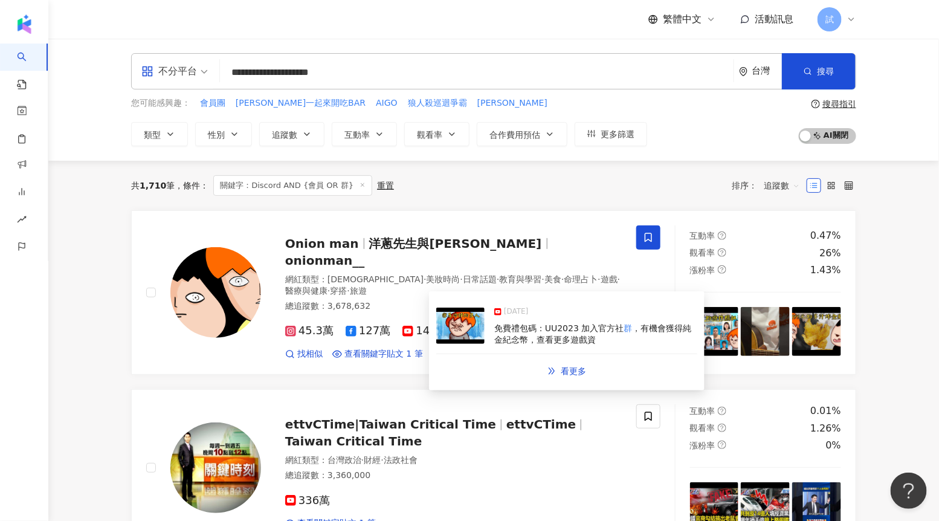
click at [462, 326] on img at bounding box center [460, 326] width 48 height 36
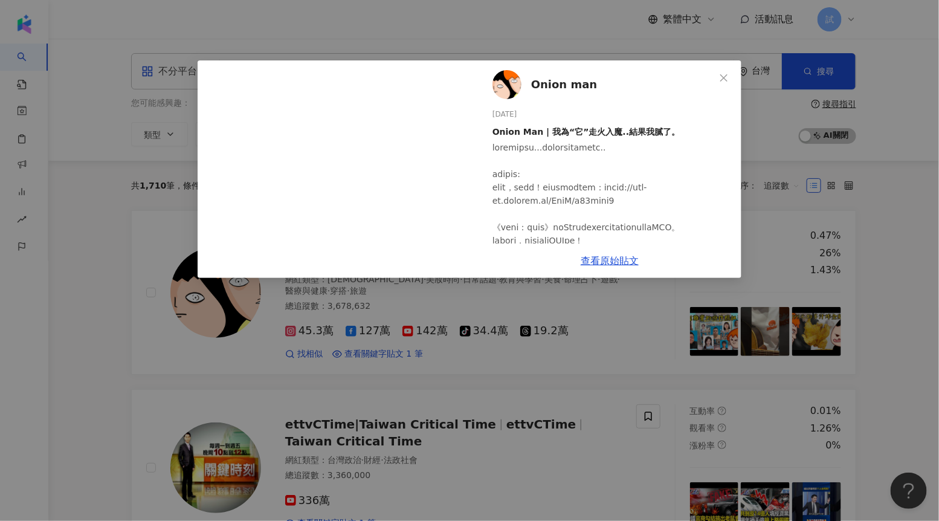
click at [524, 366] on div "Onion man 2025/5/4 Onion Man | 我為“它”走火入魔..結果我膩了。 5,664 454 39萬 查看原始貼文" at bounding box center [469, 260] width 939 height 521
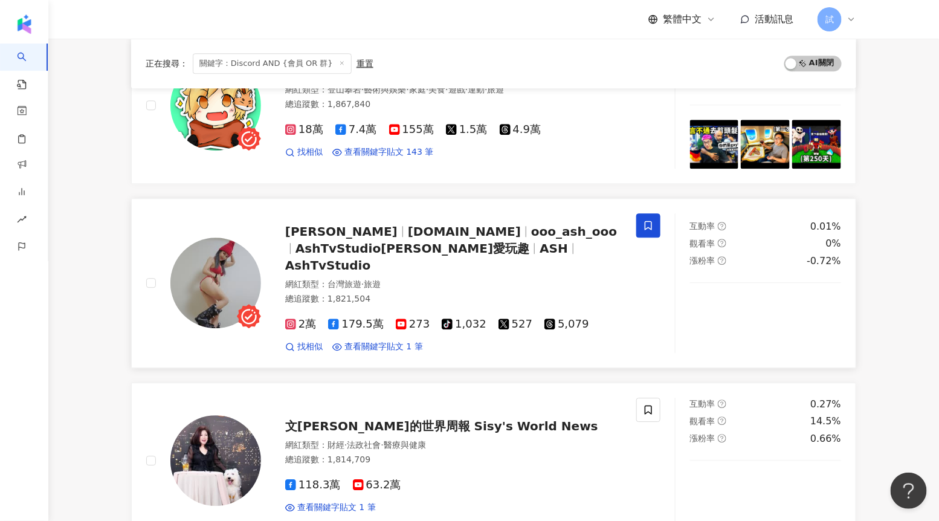
scroll to position [1048, 0]
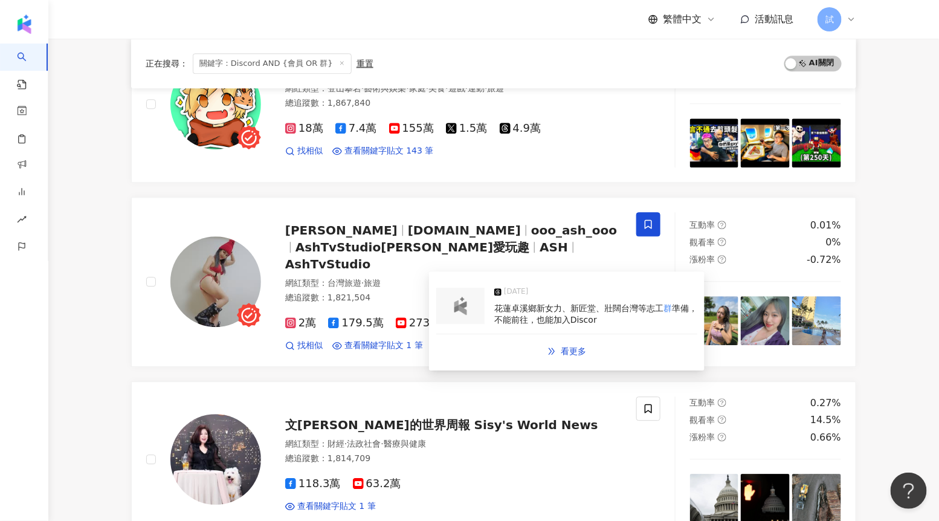
click at [452, 314] on img at bounding box center [461, 306] width 24 height 18
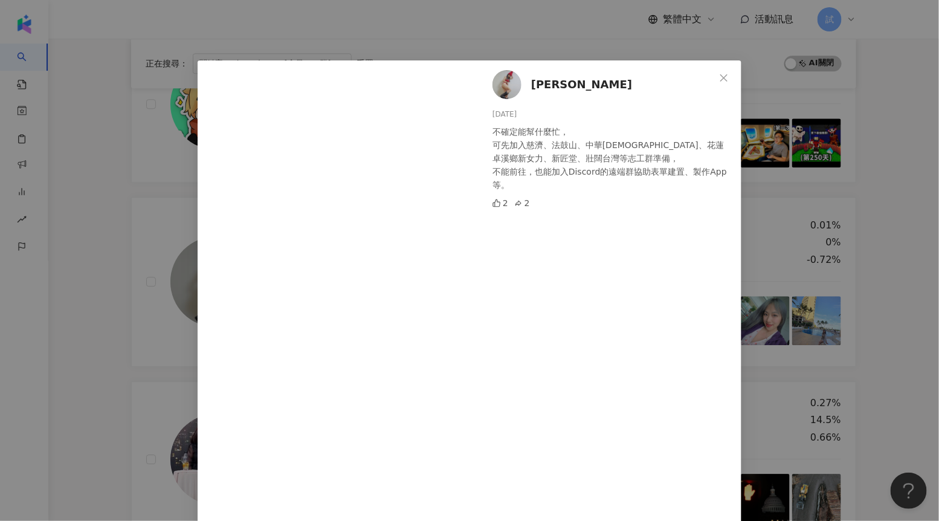
click at [774, 183] on div "艾雪莉 Ashlee 2025/9/29 不確定能幫什麼忙， 可先加入慈濟、法鼓山、中華基督教救助協會、花蓮卓溪鄉新女力、新匠堂、壯闊台灣等志工群準備， 不能…" at bounding box center [469, 260] width 939 height 521
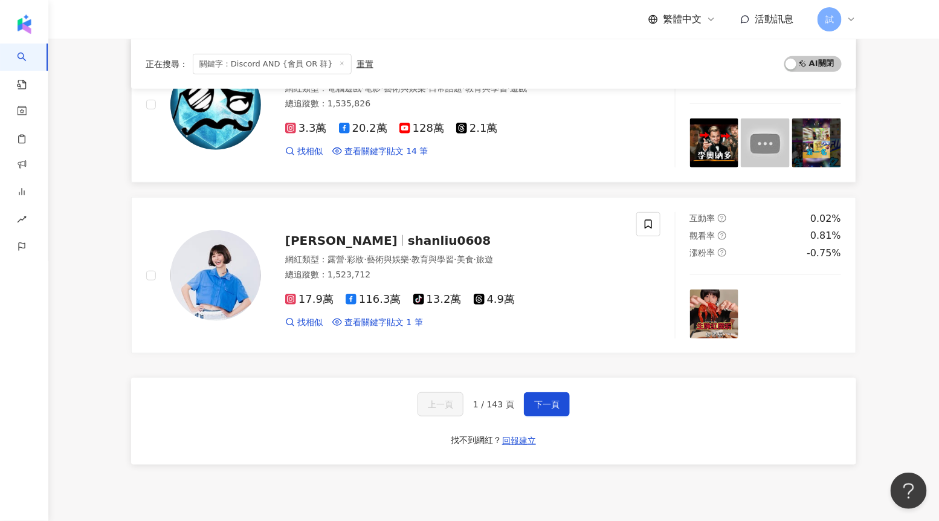
scroll to position [1967, 0]
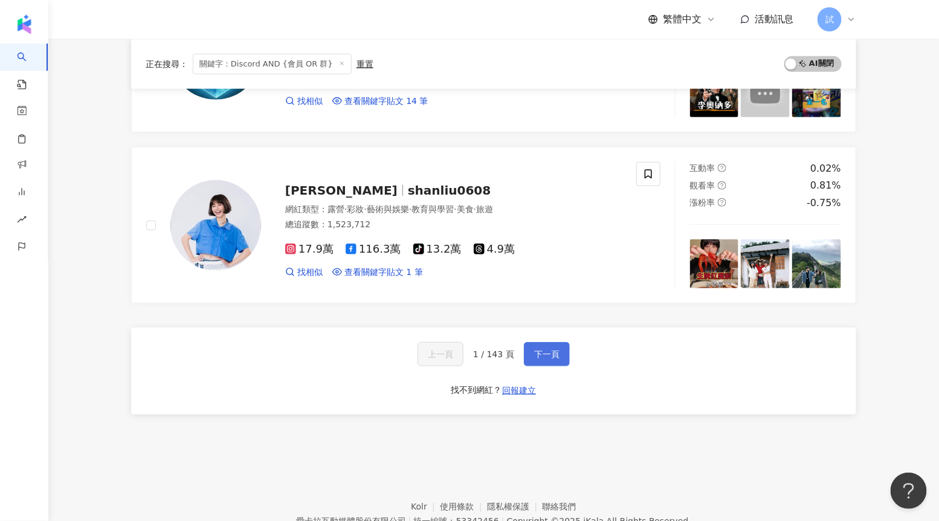
click at [534, 349] on span "下一頁" at bounding box center [546, 354] width 25 height 10
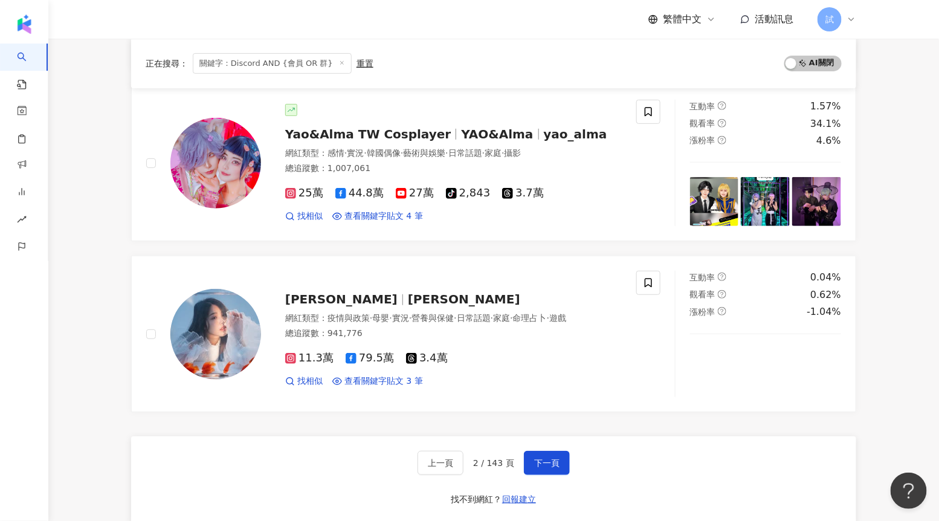
scroll to position [2010, 0]
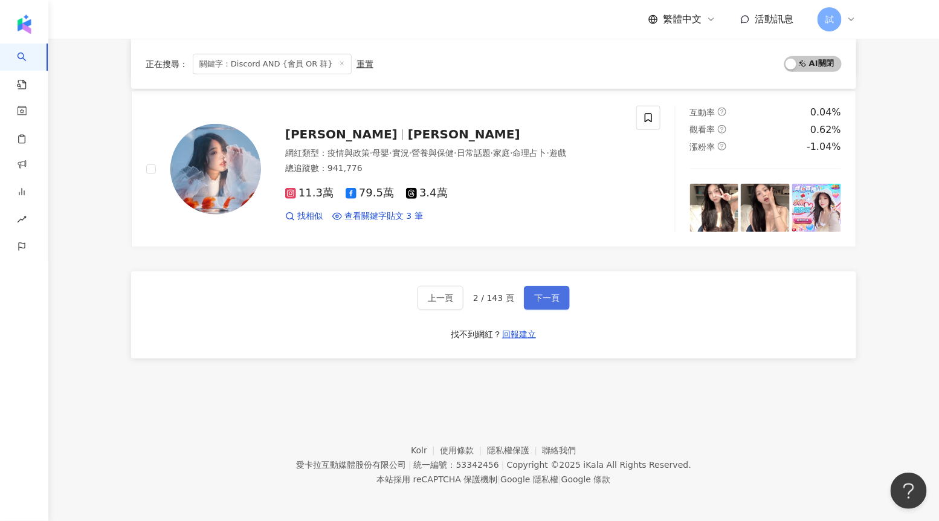
click at [558, 288] on button "下一頁" at bounding box center [547, 298] width 46 height 24
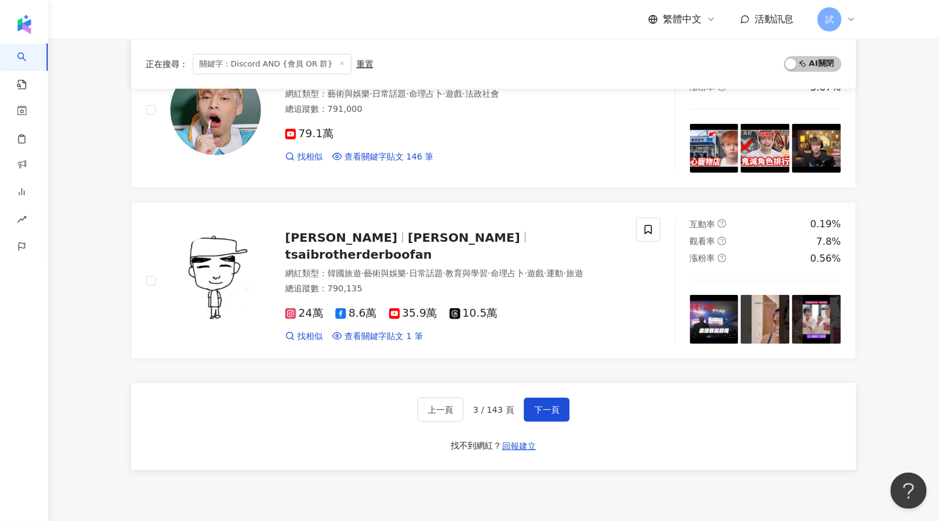
scroll to position [1905, 0]
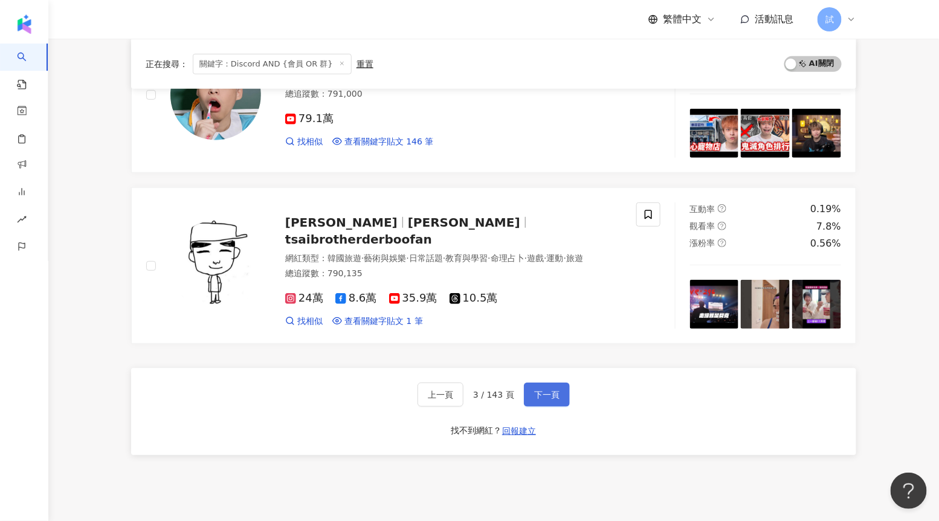
click at [545, 383] on button "下一頁" at bounding box center [547, 395] width 46 height 24
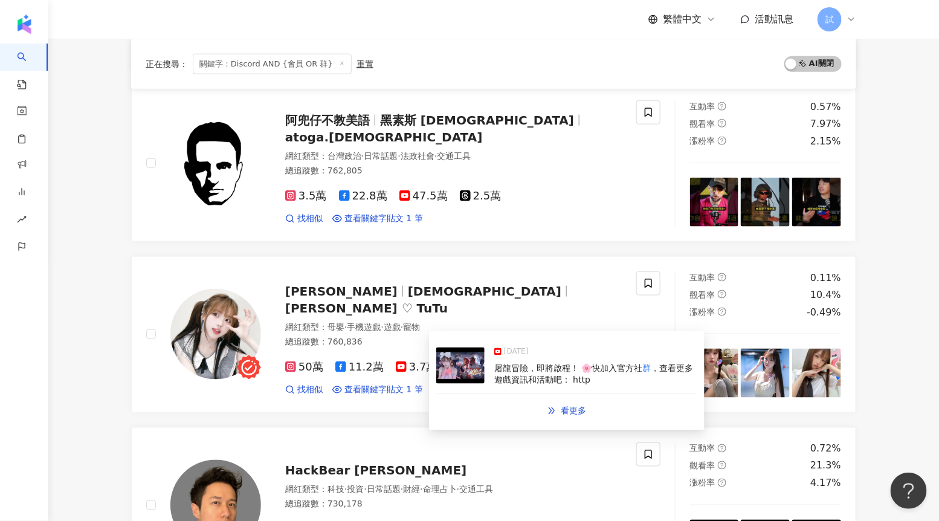
scroll to position [784, 0]
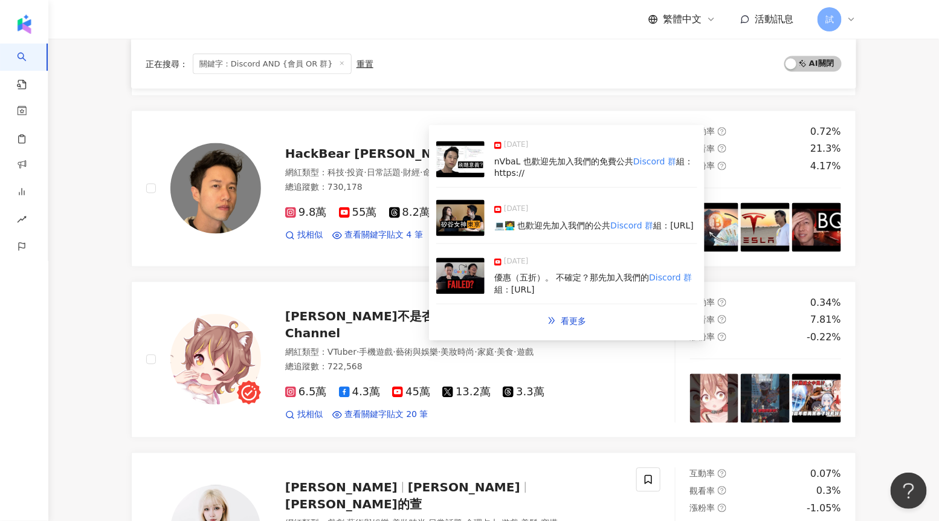
click at [463, 218] on img at bounding box center [460, 218] width 48 height 36
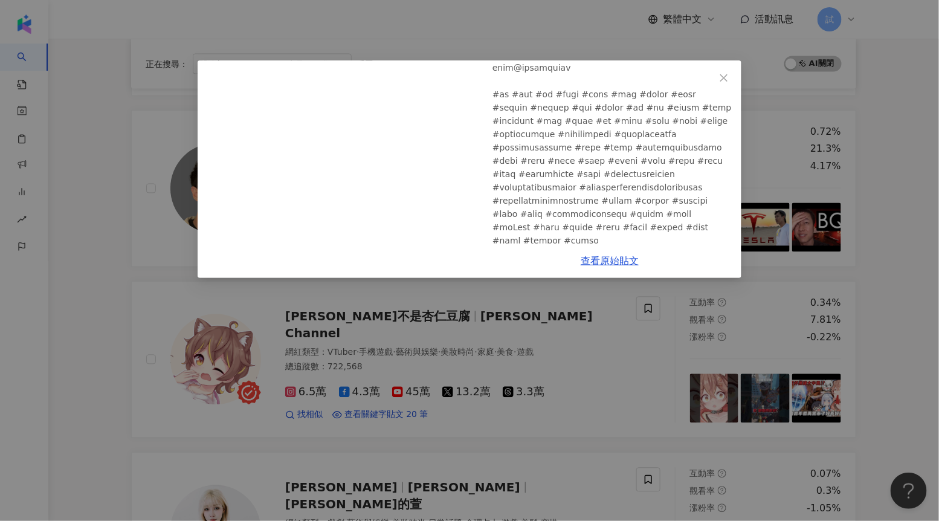
scroll to position [327, 0]
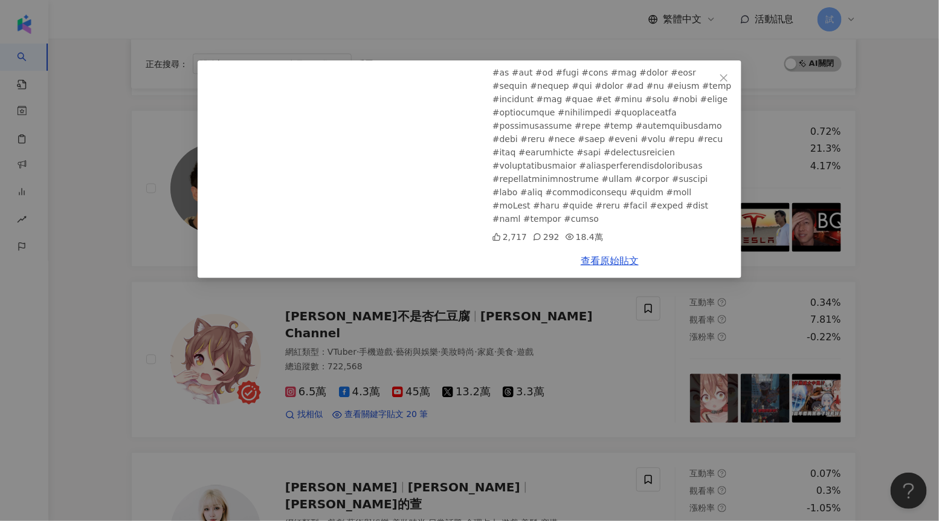
click at [534, 298] on div "HackBear 泰瑞 2025/8/6 矽谷女神 Kelly 能通過我的面試嗎？ 2,717 292 18.4萬 查看原始貼文" at bounding box center [469, 260] width 939 height 521
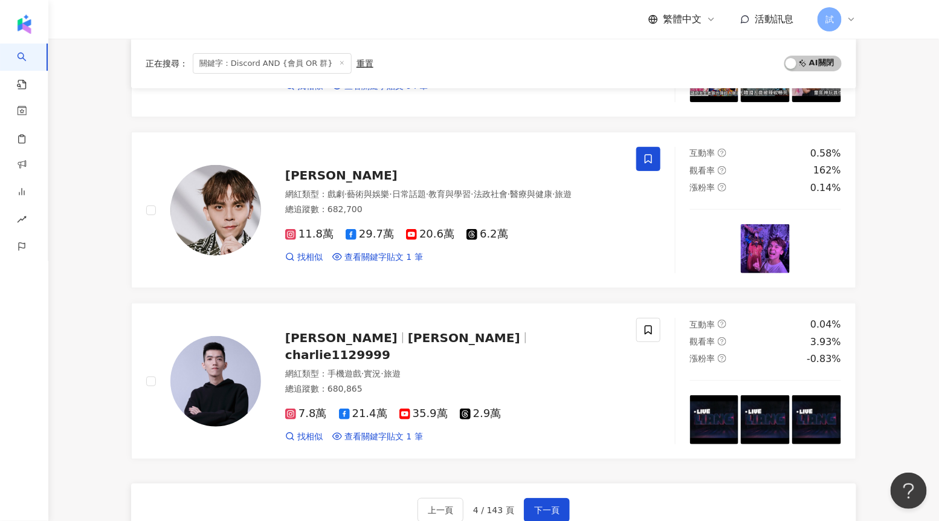
scroll to position [2001, 0]
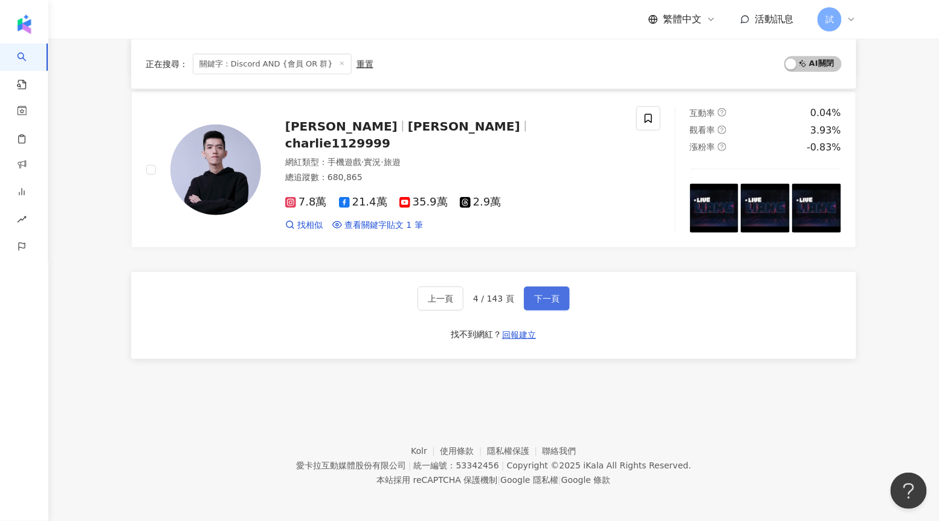
click at [546, 305] on button "下一頁" at bounding box center [547, 299] width 46 height 24
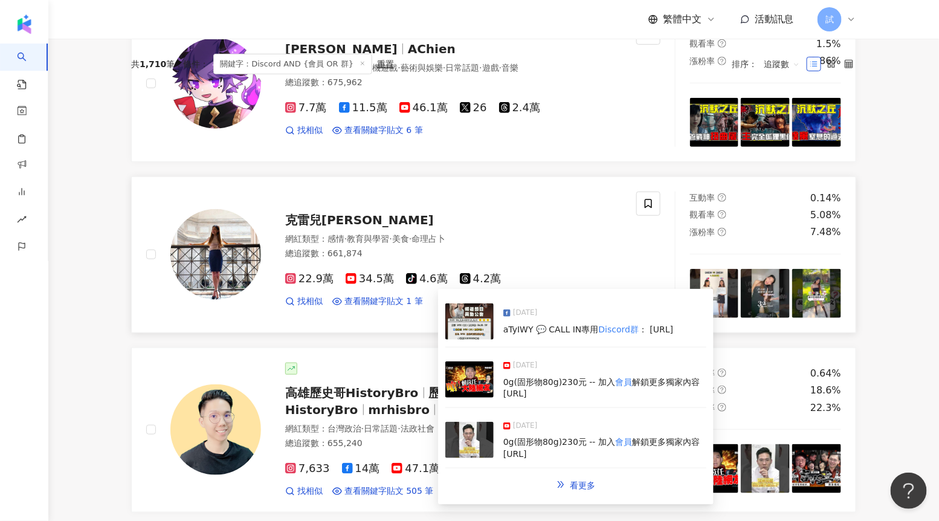
scroll to position [0, 0]
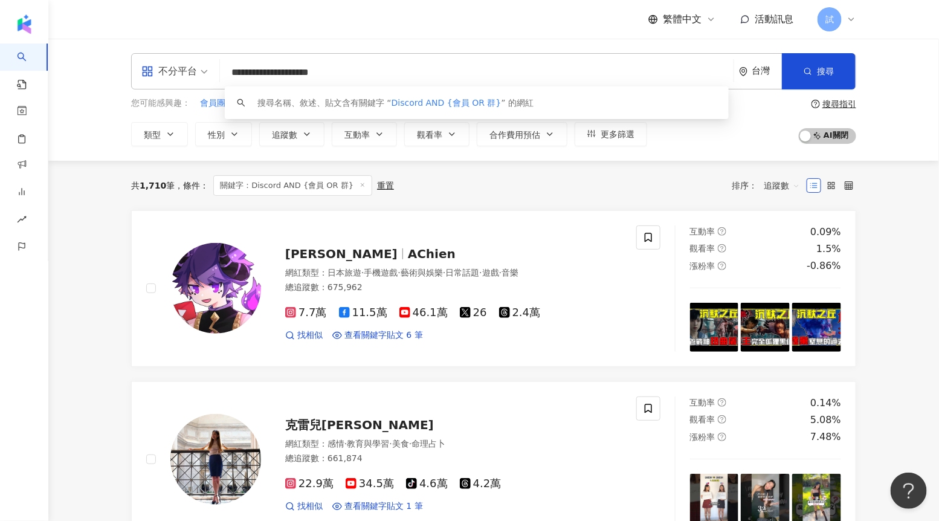
drag, startPoint x: 265, startPoint y: 71, endPoint x: 338, endPoint y: 68, distance: 72.6
click at [338, 69] on input "**********" at bounding box center [477, 72] width 504 height 23
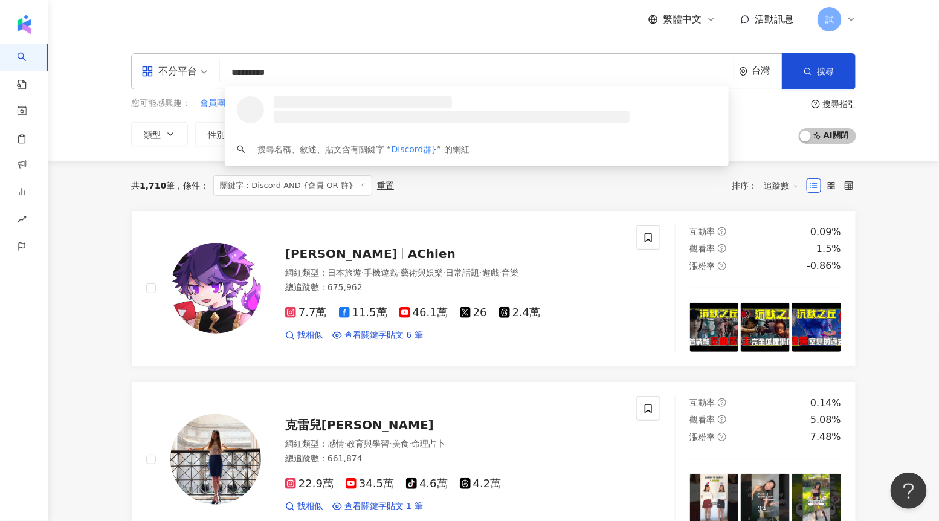
click at [331, 73] on input "*********" at bounding box center [477, 72] width 504 height 23
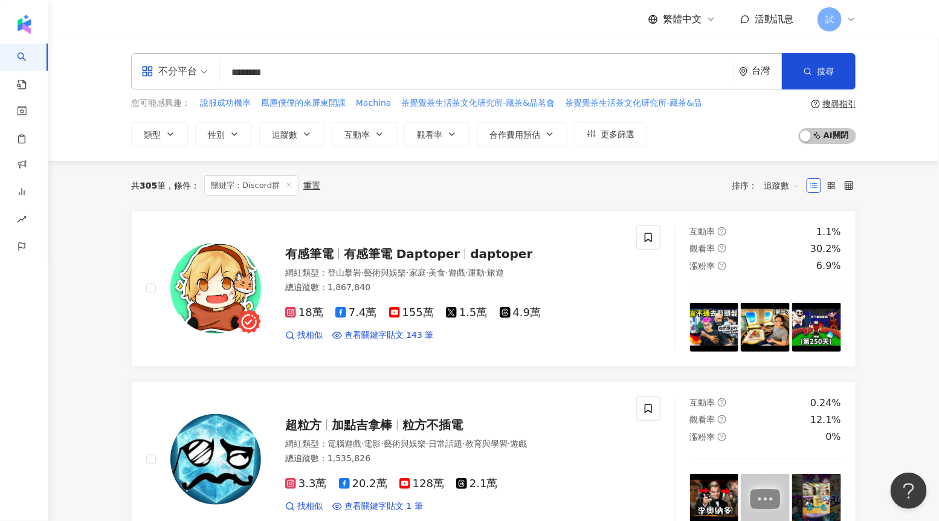
click at [371, 62] on input "********" at bounding box center [477, 72] width 504 height 23
click at [356, 77] on input "********" at bounding box center [477, 72] width 504 height 23
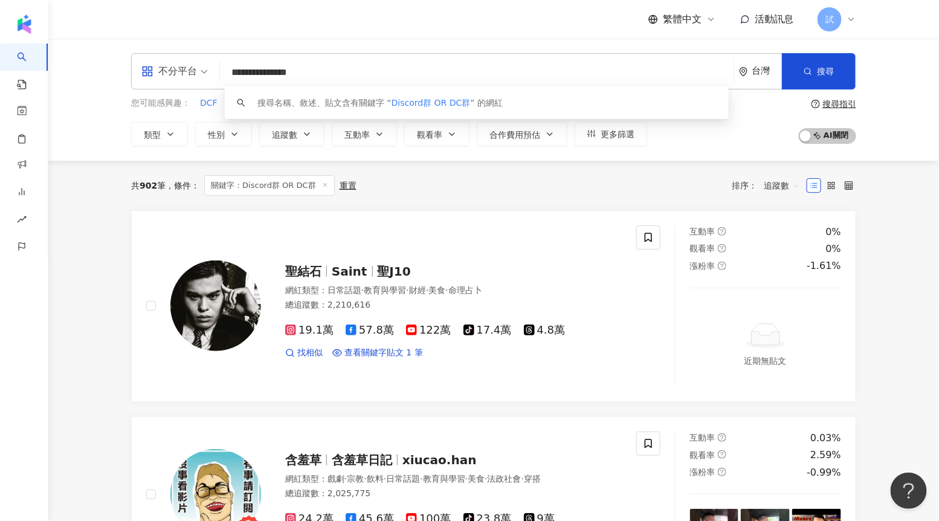
click at [494, 186] on div "共 902 筆 條件 ： 關鍵字：Discord群 OR DC群 重置 排序： 追蹤數" at bounding box center [493, 185] width 725 height 21
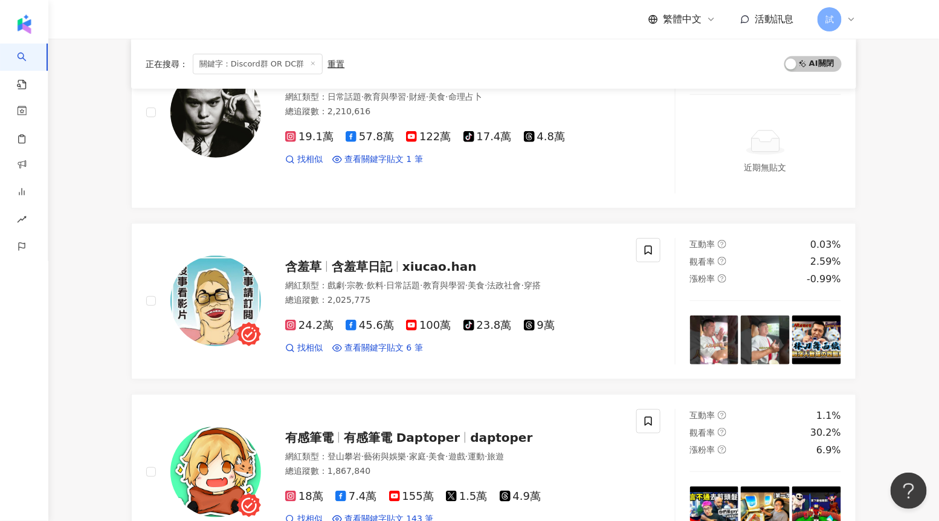
scroll to position [231, 0]
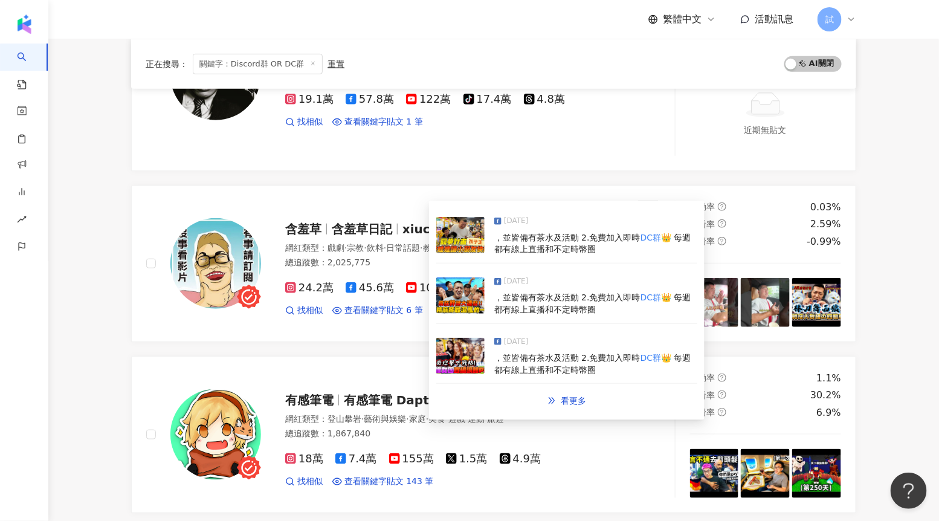
click at [470, 299] on img at bounding box center [460, 295] width 48 height 36
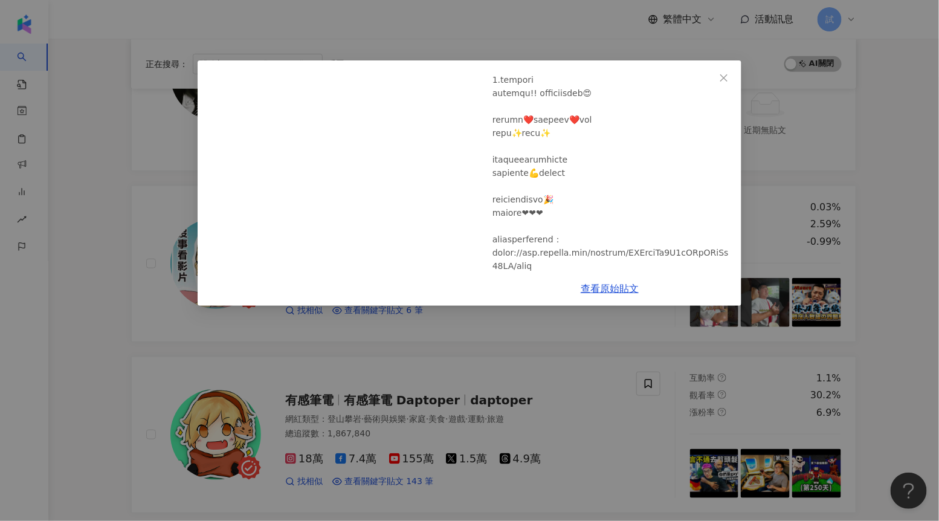
scroll to position [751, 0]
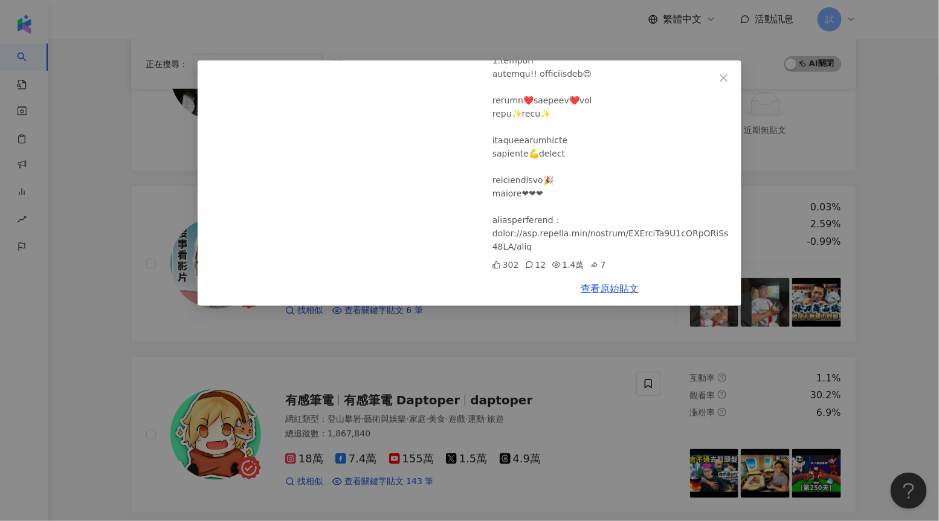
click at [799, 201] on div "含羞草 2024/11/8 【酒精麻將】 影音創作者們的壓力大解放 !! 各個幹話連篇 , 拚效果也拚酒量 !! @yotiaobro @yaba2527 3…" at bounding box center [469, 260] width 939 height 521
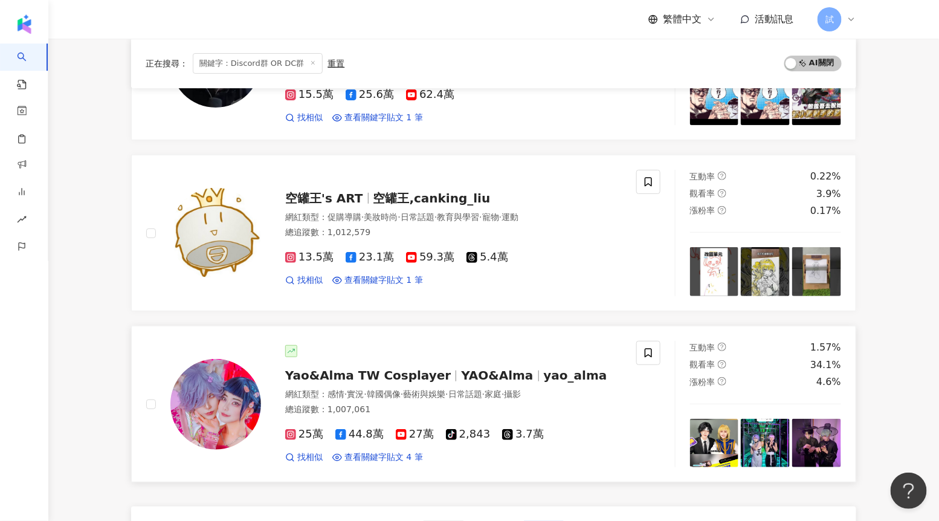
scroll to position [2037, 0]
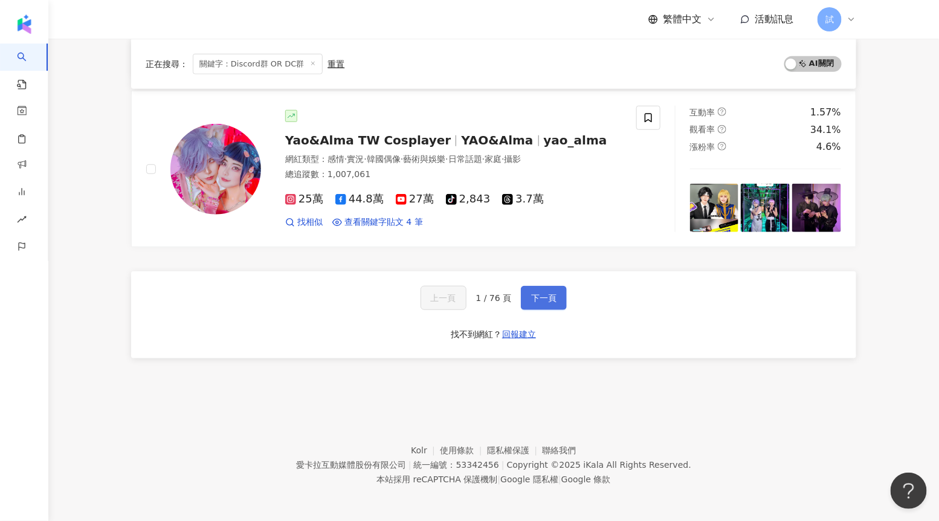
click at [528, 292] on button "下一頁" at bounding box center [544, 298] width 46 height 24
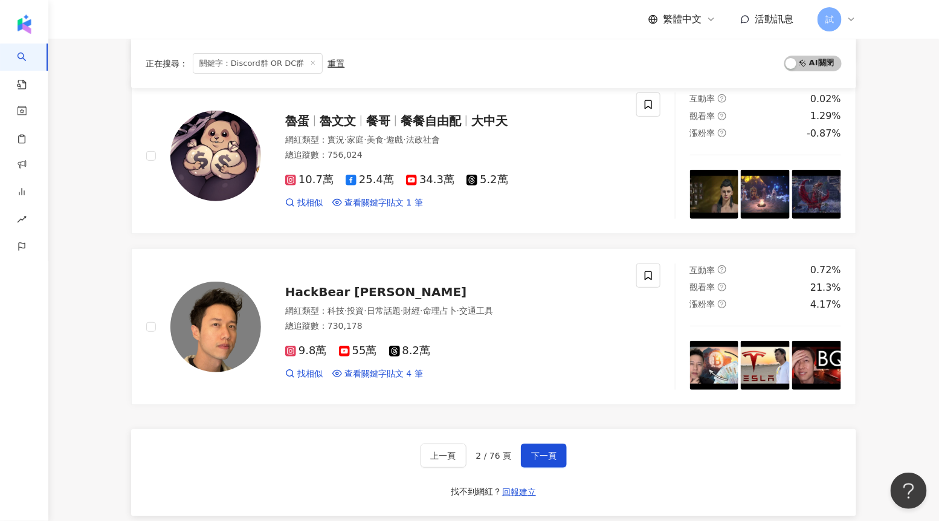
scroll to position [2001, 0]
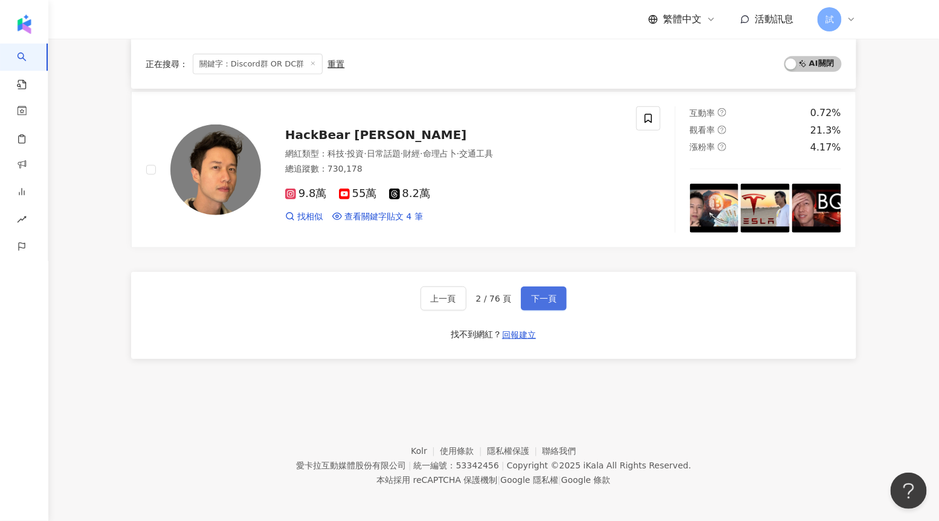
click at [557, 300] on button "下一頁" at bounding box center [544, 299] width 46 height 24
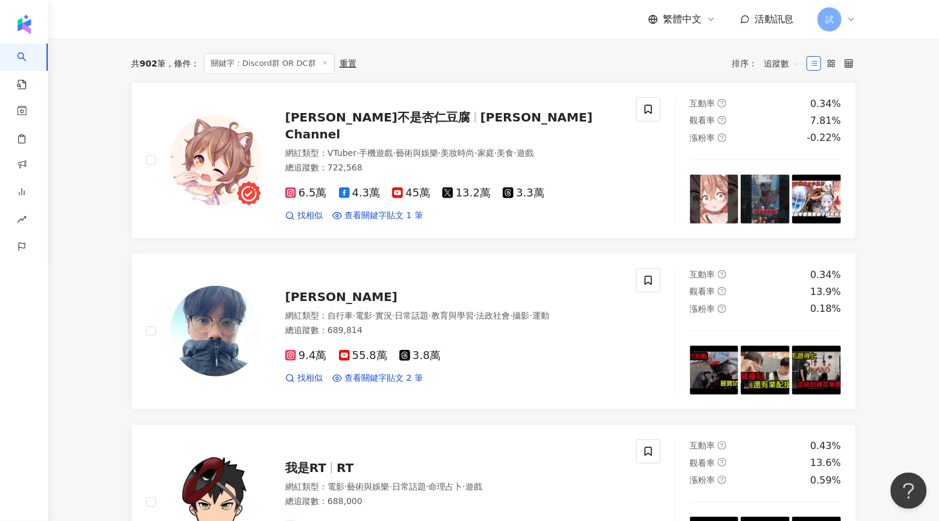
scroll to position [0, 0]
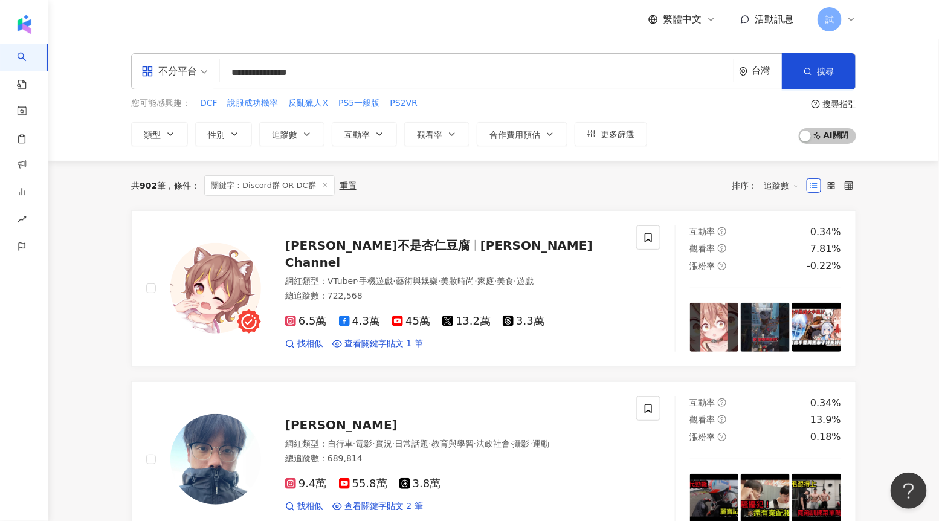
click at [351, 71] on input "**********" at bounding box center [477, 72] width 504 height 23
paste input "**********"
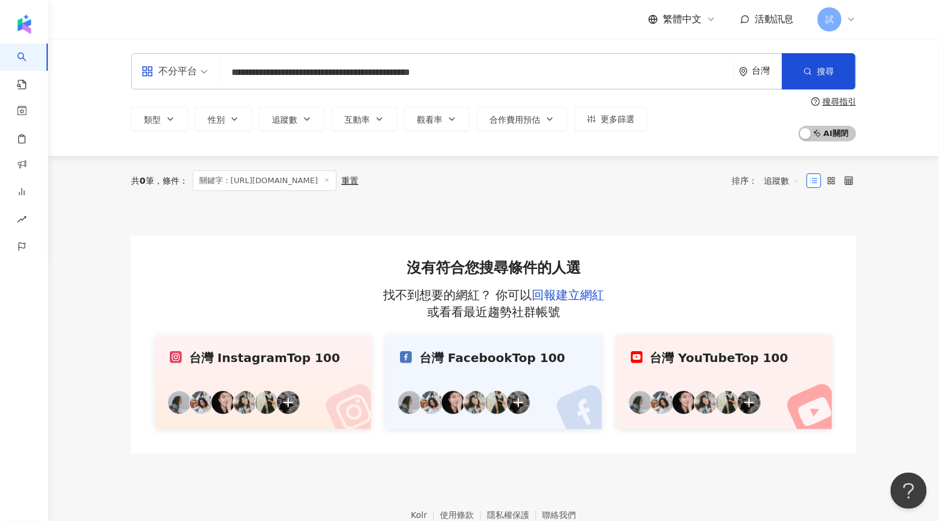
drag, startPoint x: 360, startPoint y: 73, endPoint x: 421, endPoint y: 74, distance: 61.7
click at [422, 74] on input "**********" at bounding box center [477, 72] width 504 height 23
click at [452, 78] on input "**********" at bounding box center [477, 72] width 504 height 23
type input "**********"
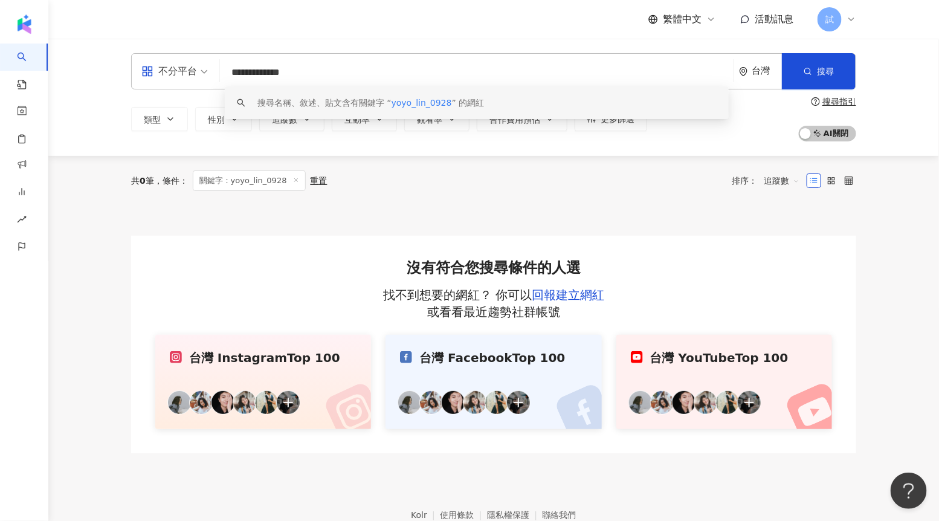
drag, startPoint x: 305, startPoint y: 68, endPoint x: 176, endPoint y: 68, distance: 129.4
click at [177, 68] on div "**********" at bounding box center [493, 71] width 725 height 36
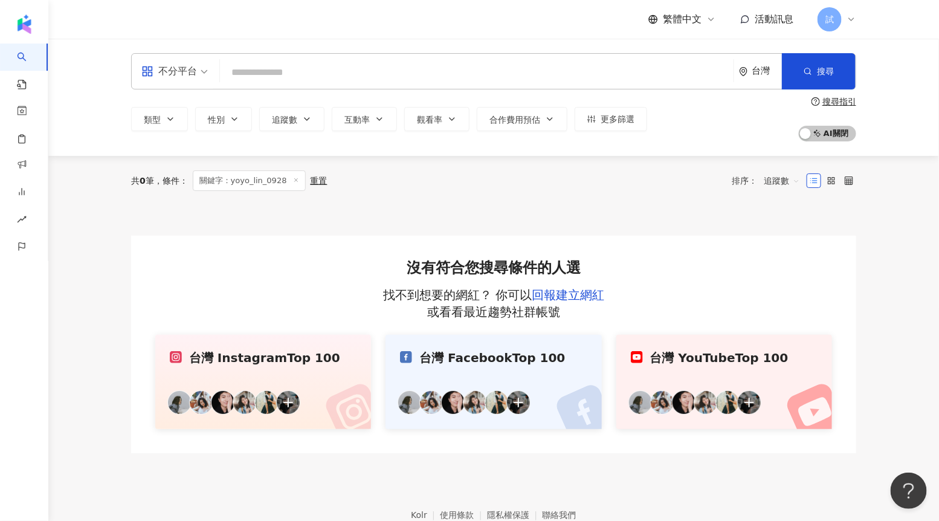
click at [417, 76] on input "search" at bounding box center [477, 72] width 504 height 23
click at [812, 67] on button "搜尋" at bounding box center [819, 71] width 74 height 36
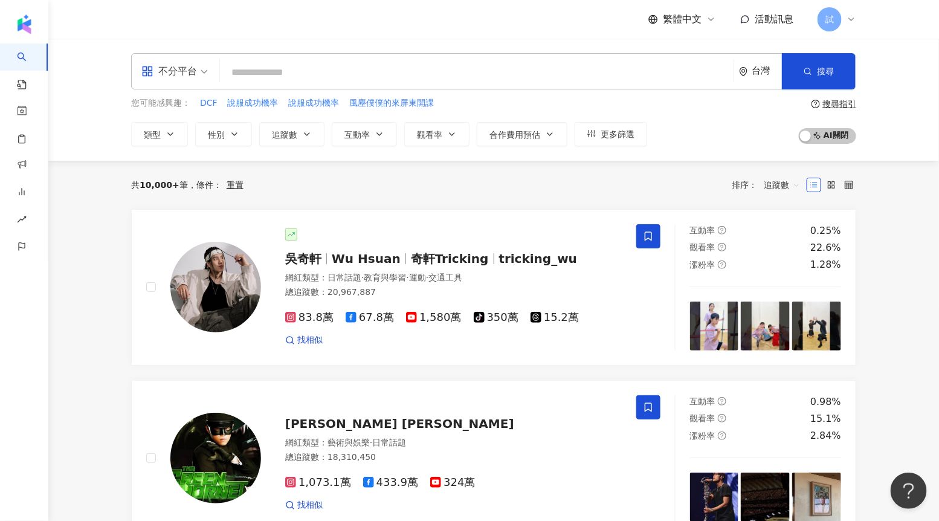
click at [406, 79] on input "search" at bounding box center [477, 72] width 504 height 23
paste input "**********"
type input "**********"
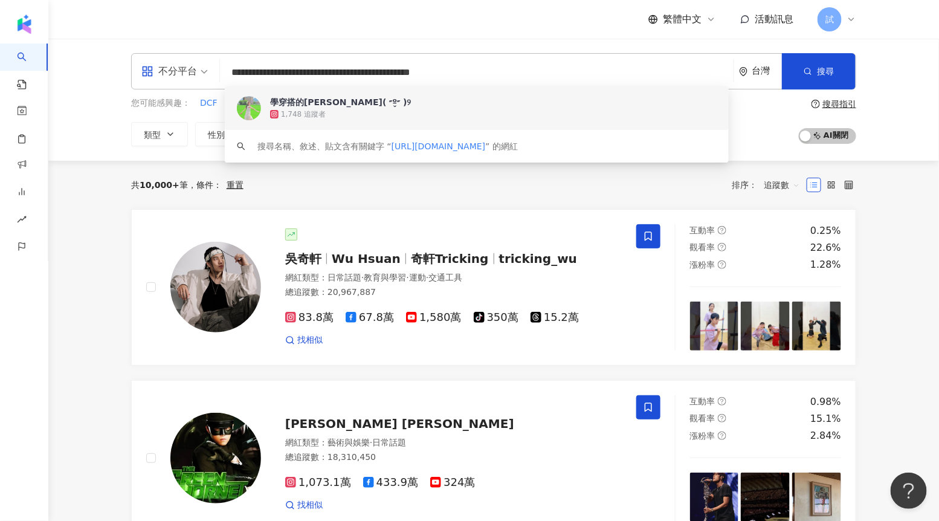
click at [356, 114] on div "1,748 追蹤者" at bounding box center [493, 114] width 447 height 12
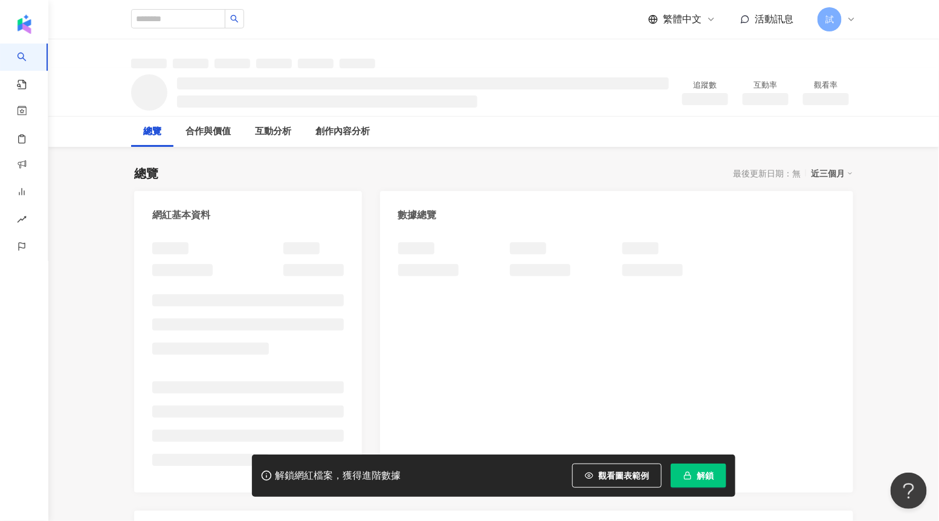
click at [693, 470] on button "解鎖" at bounding box center [699, 476] width 56 height 24
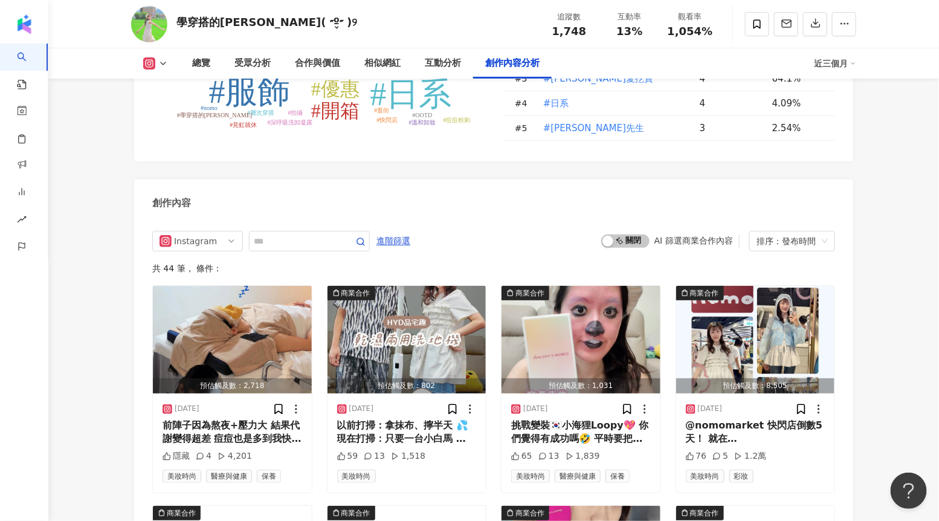
scroll to position [3463, 0]
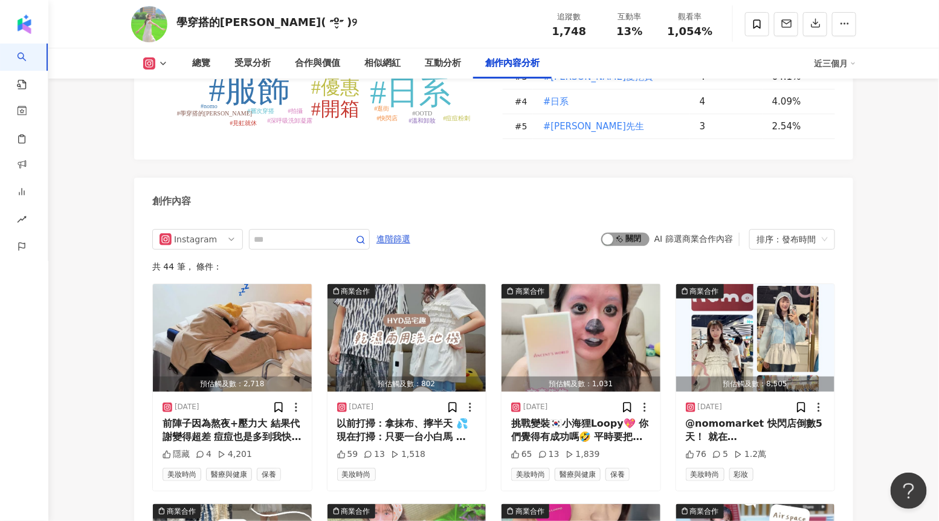
click at [631, 242] on span "啟動 關閉" at bounding box center [626, 239] width 48 height 13
